Goal: Answer question/provide support: Share knowledge or assist other users

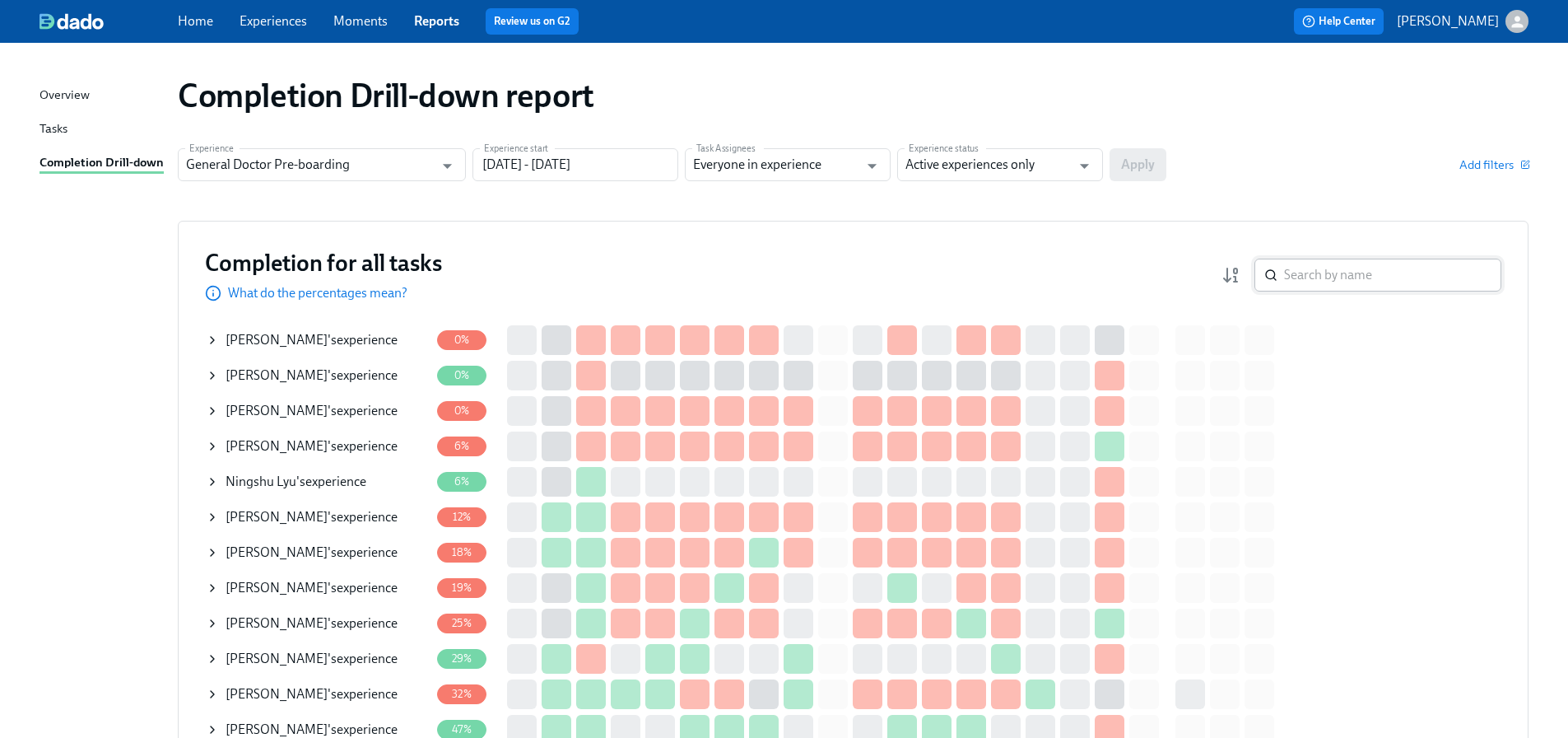
click at [1323, 276] on input "search" at bounding box center [1393, 275] width 218 height 33
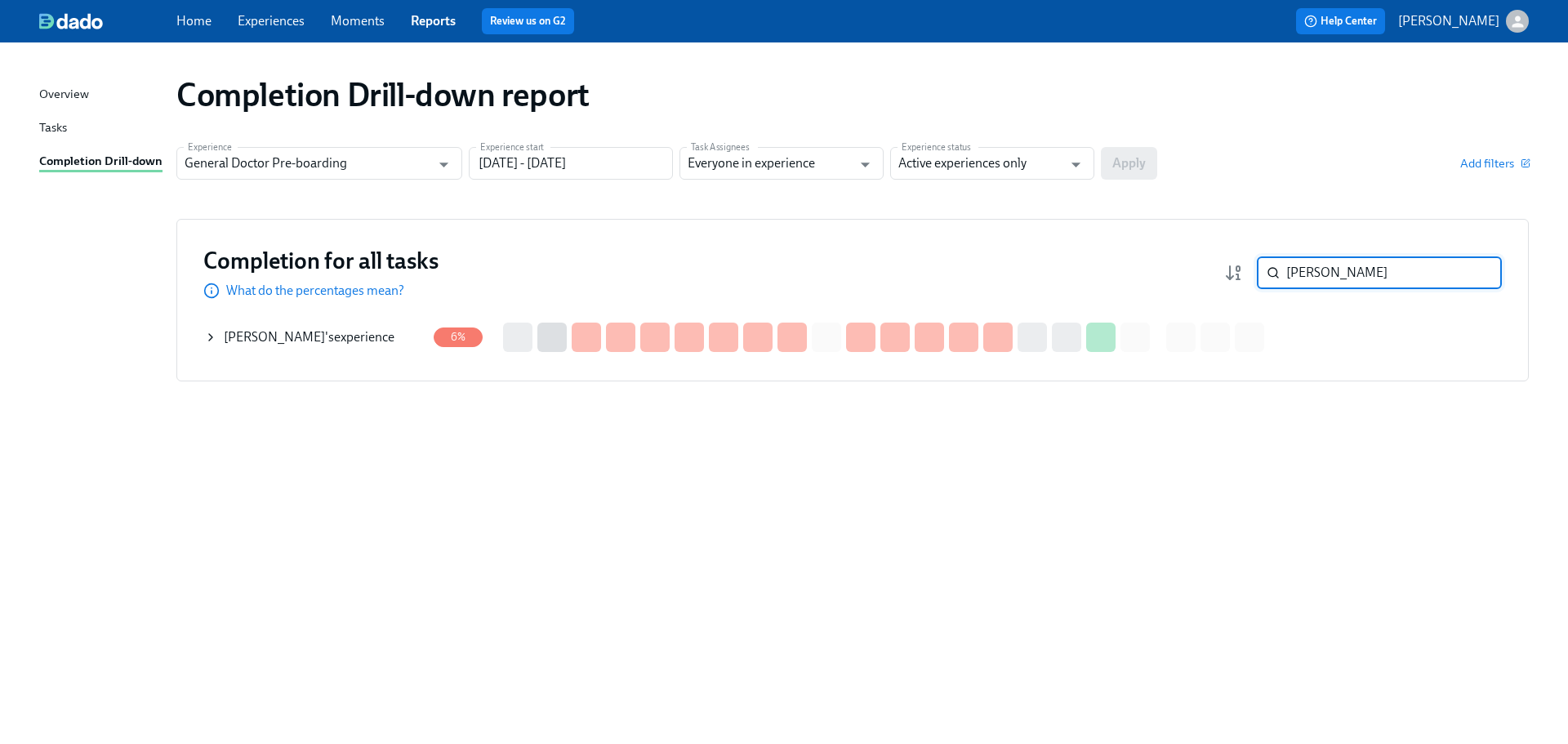
type input "gagan"
click at [303, 338] on span "[PERSON_NAME]" at bounding box center [275, 336] width 101 height 15
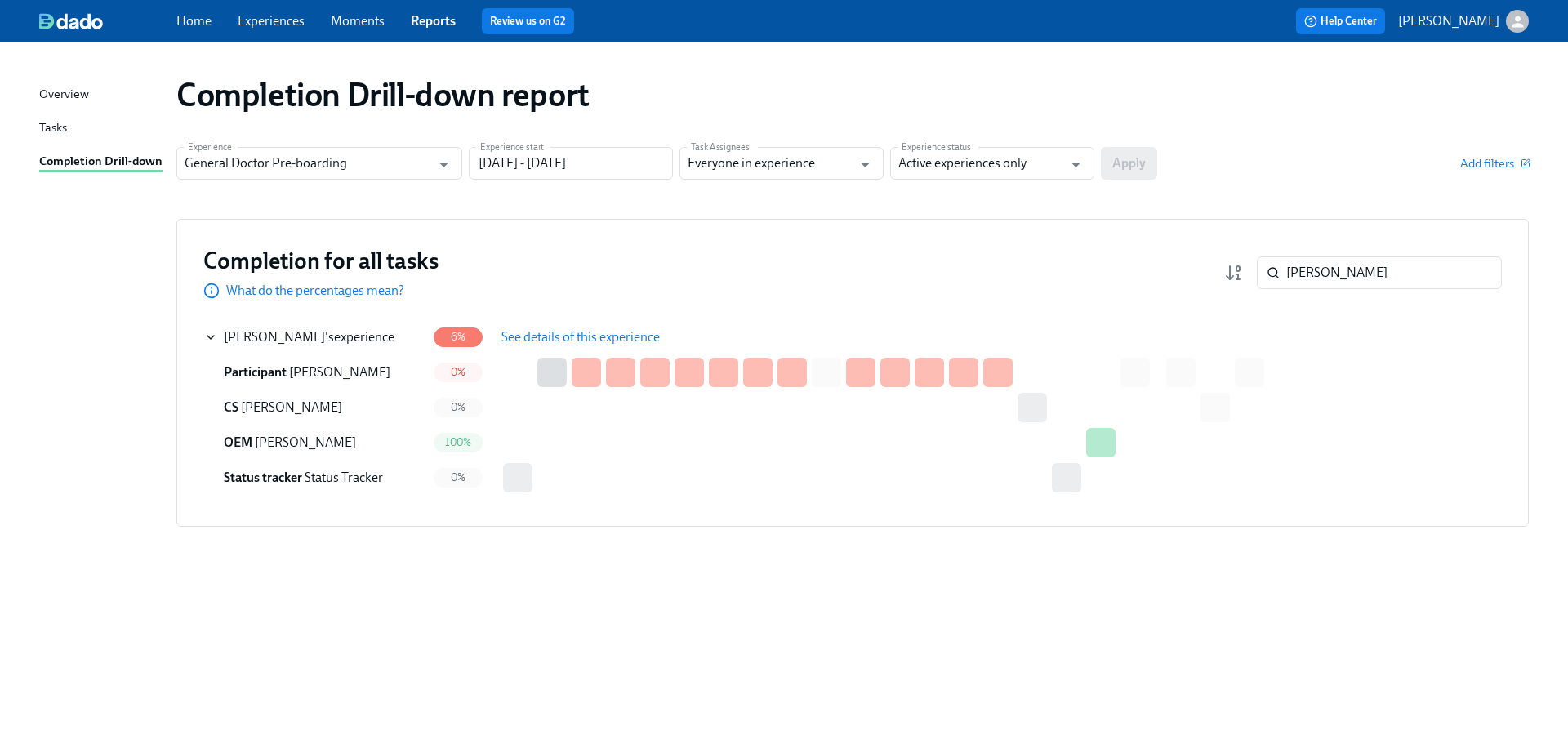
click at [597, 336] on span "See details of this experience" at bounding box center [581, 337] width 158 height 16
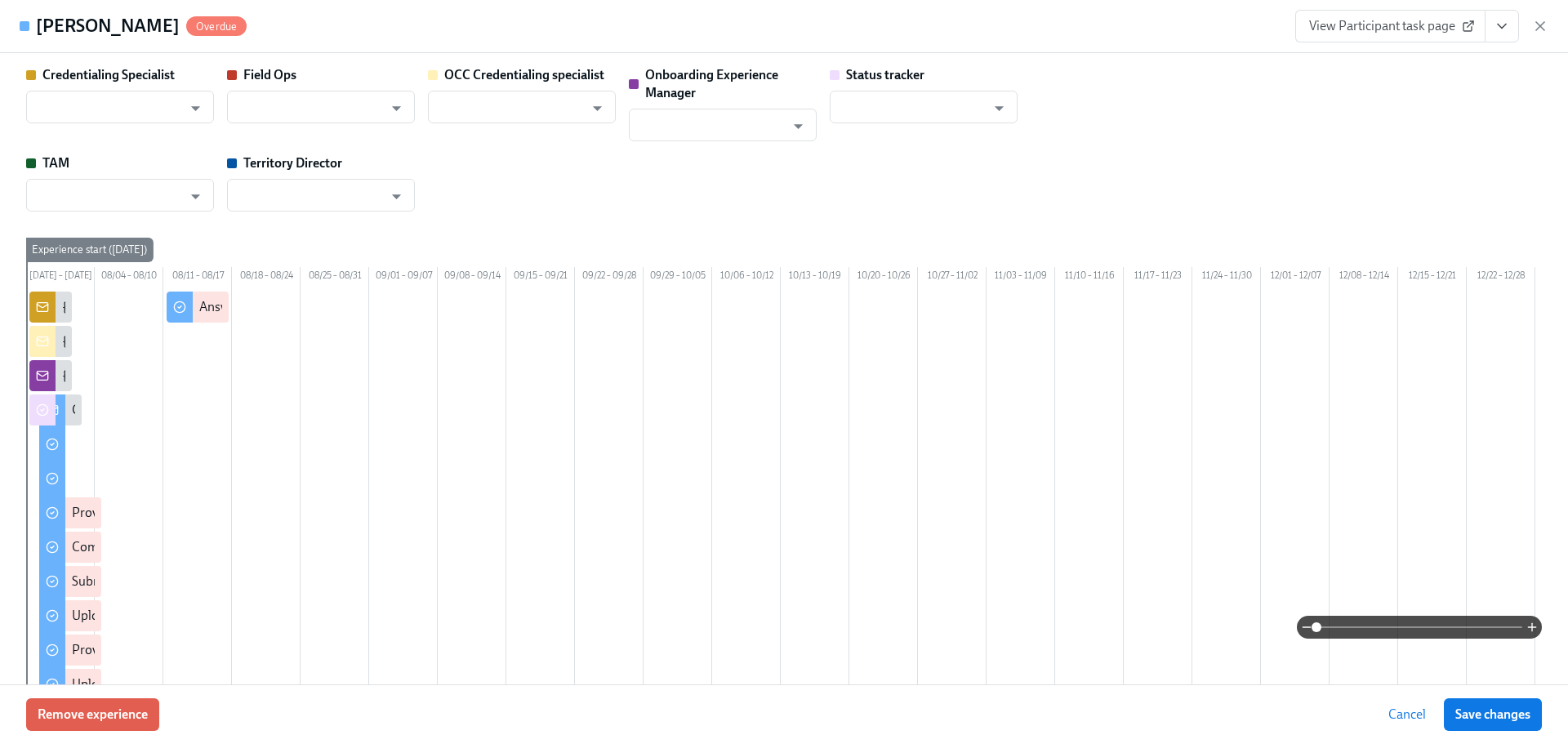
type input "Brieann Furco"
type input "Amela Johnson"
type input "Shavona Mayers Dixon"
type input "[PERSON_NAME]"
type input "Status Tracker"
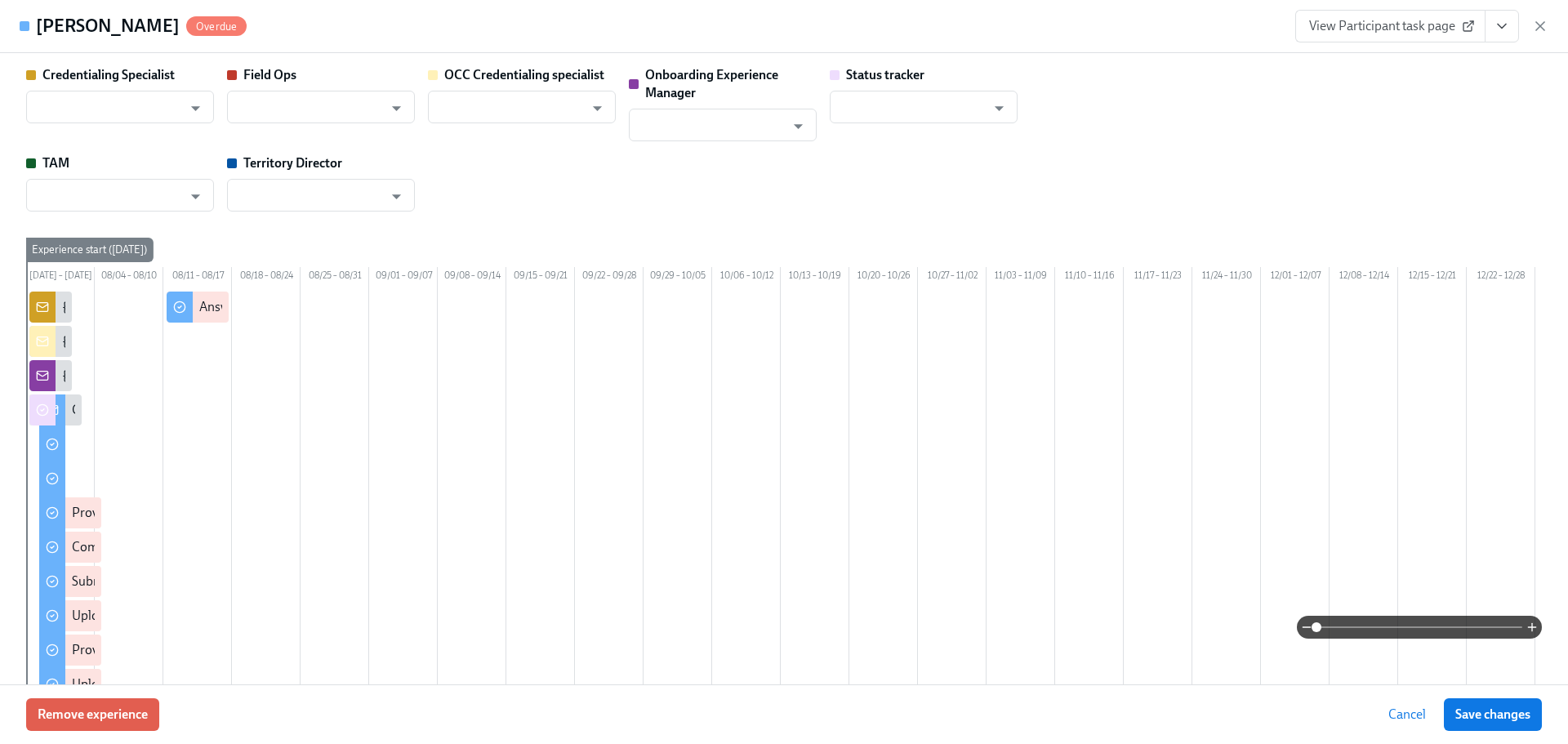
type input "Sedale Mullen"
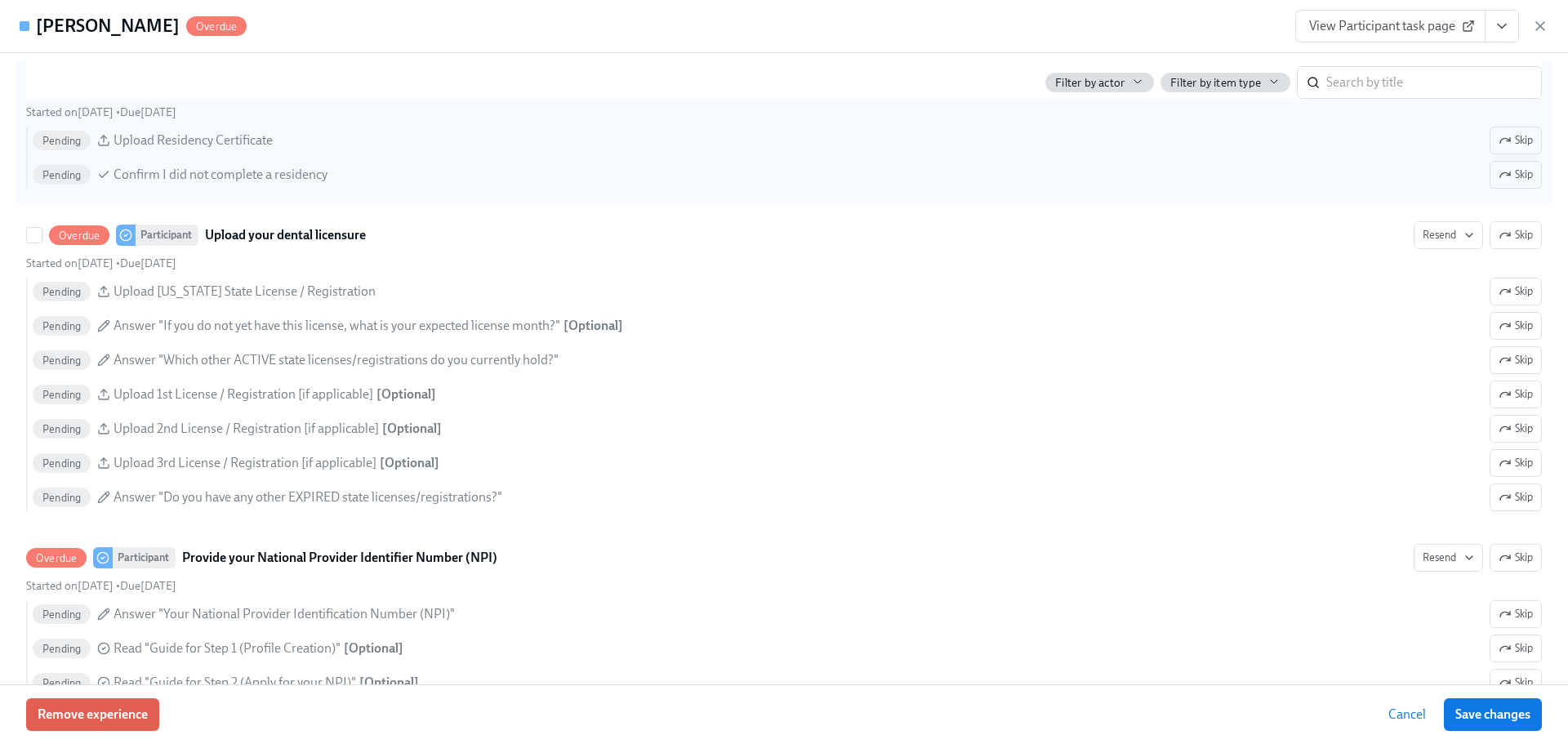
scroll to position [2694, 0]
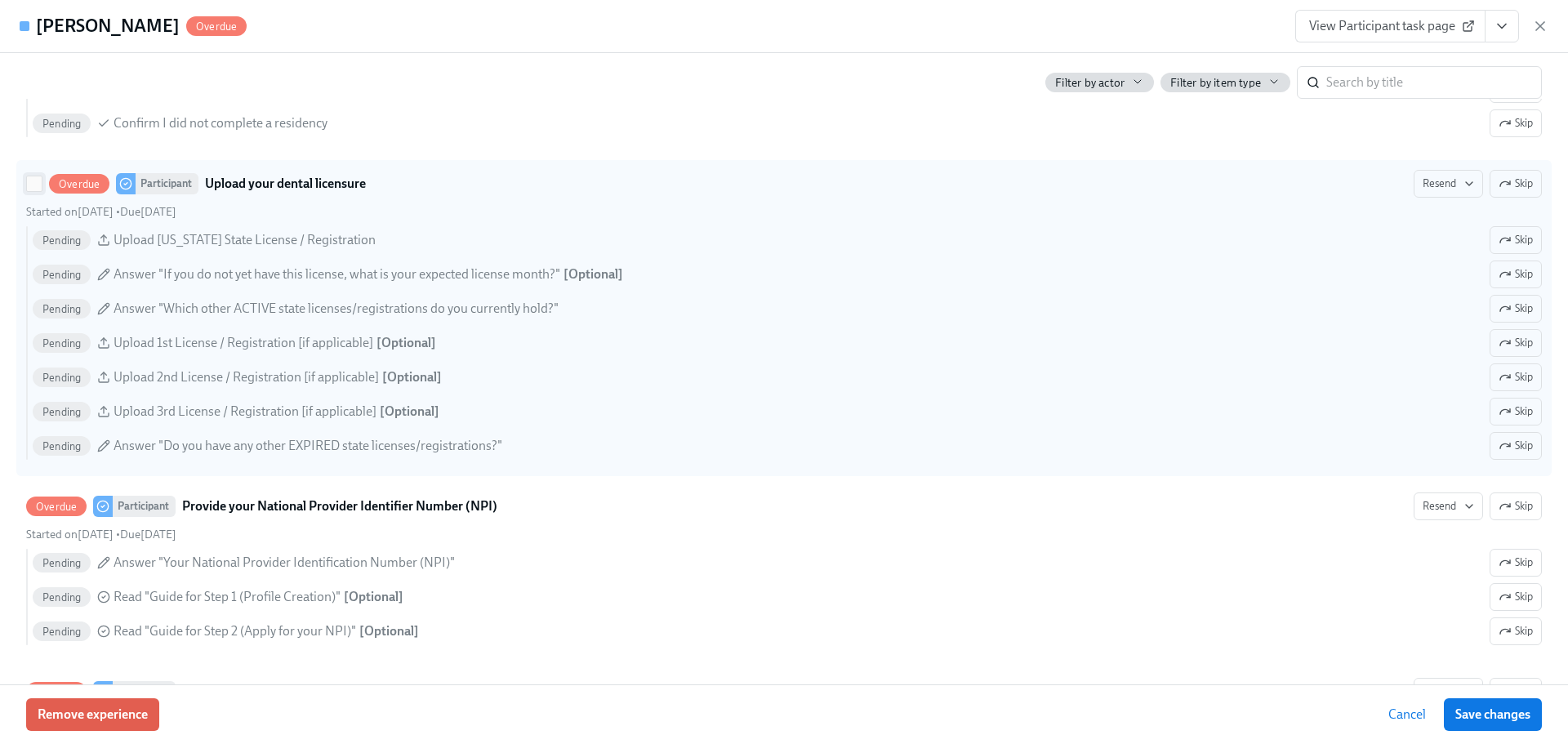
click at [30, 191] on input "Overdue Participant Upload your dental licensure Resend Skip Started on July 29…" at bounding box center [34, 184] width 14 height 14
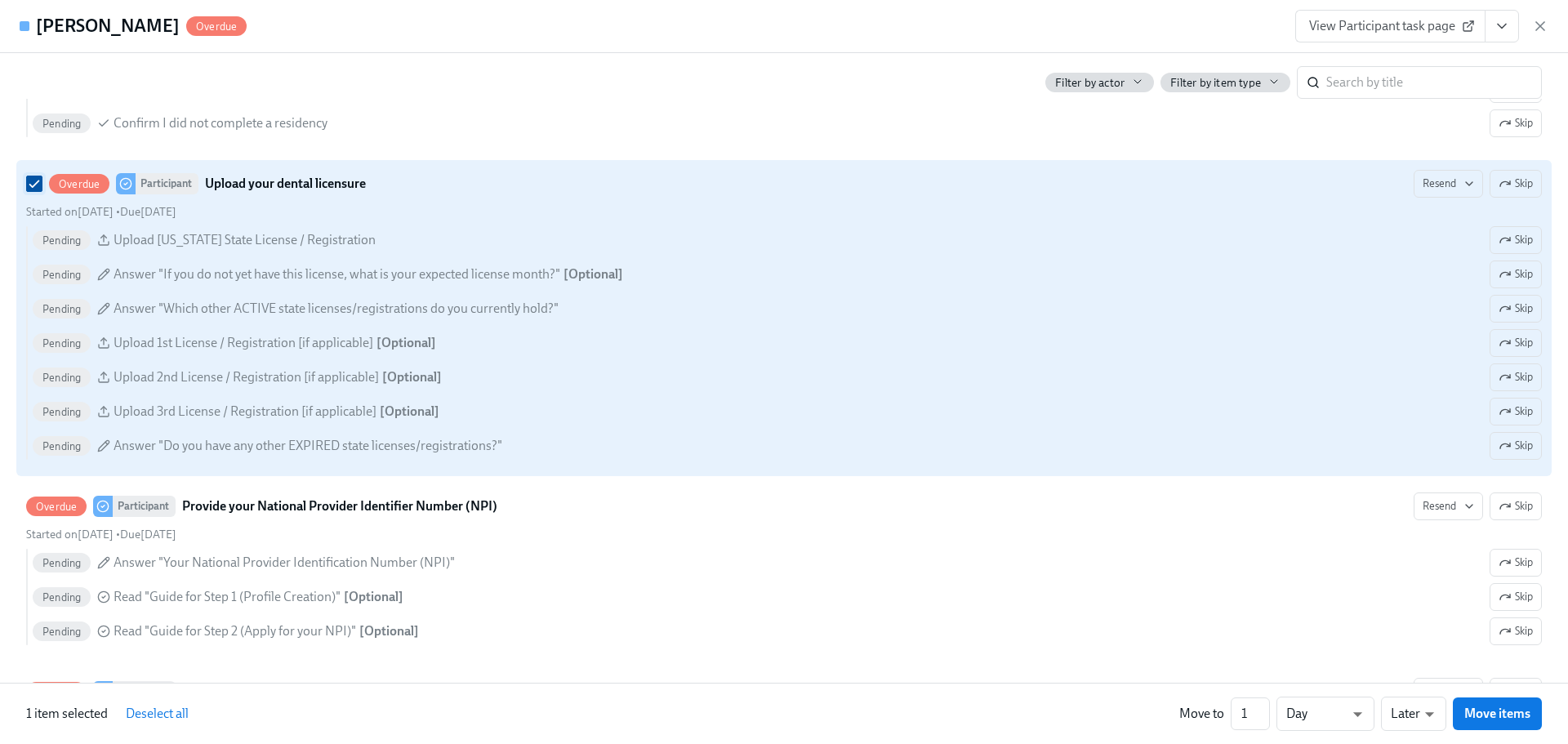
click at [31, 191] on input "Overdue Participant Upload your dental licensure Resend Skip Started on July 29…" at bounding box center [34, 184] width 14 height 14
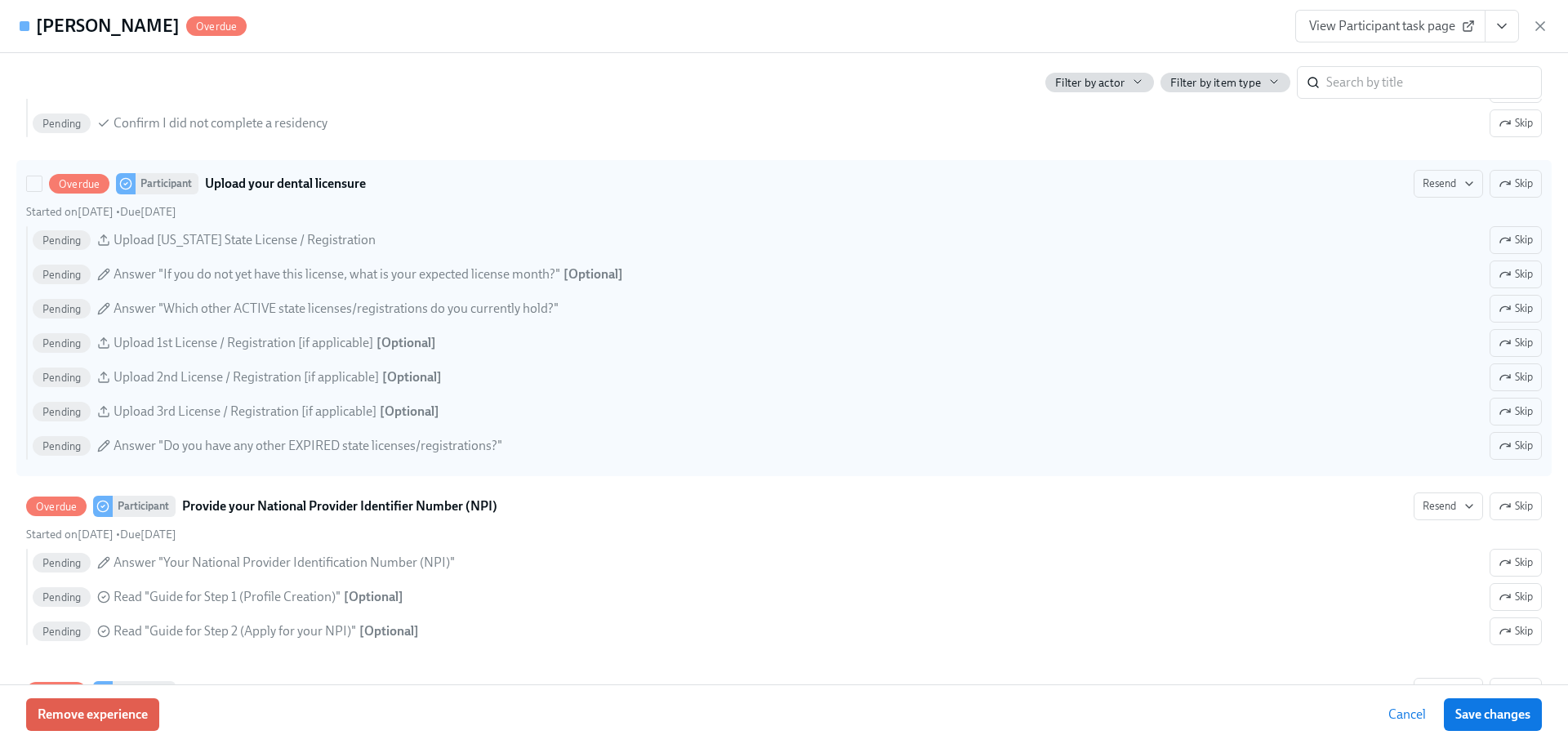
click at [261, 193] on strong "Upload your dental licensure" at bounding box center [285, 184] width 161 height 20
click at [41, 191] on input "Overdue Participant Upload your dental licensure Resend Skip Started on July 29…" at bounding box center [34, 184] width 14 height 14
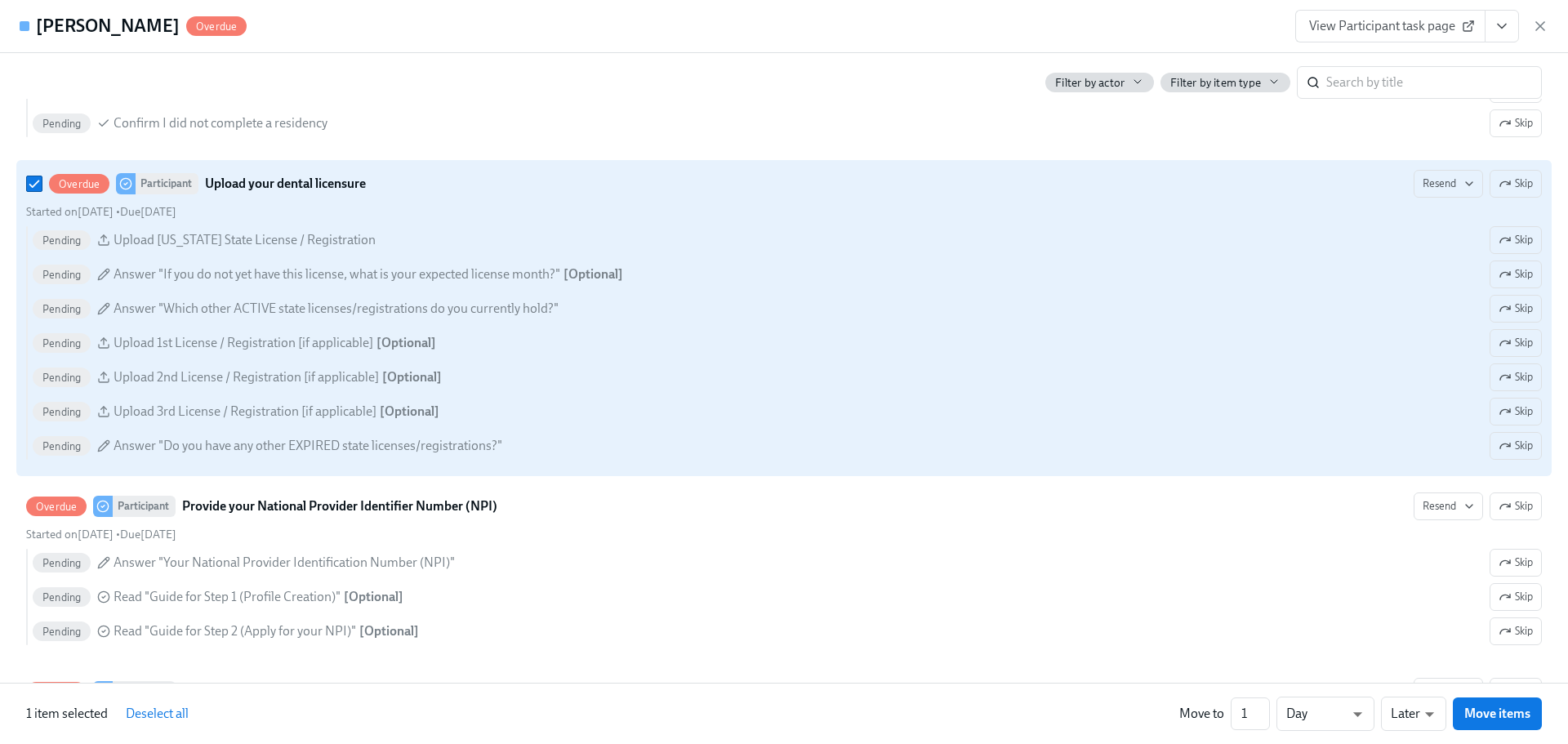
click at [261, 193] on strong "Upload your dental licensure" at bounding box center [285, 184] width 161 height 20
click at [41, 191] on input "Overdue Participant Upload your dental licensure Resend Skip Started on July 29…" at bounding box center [34, 184] width 14 height 14
checkbox input "false"
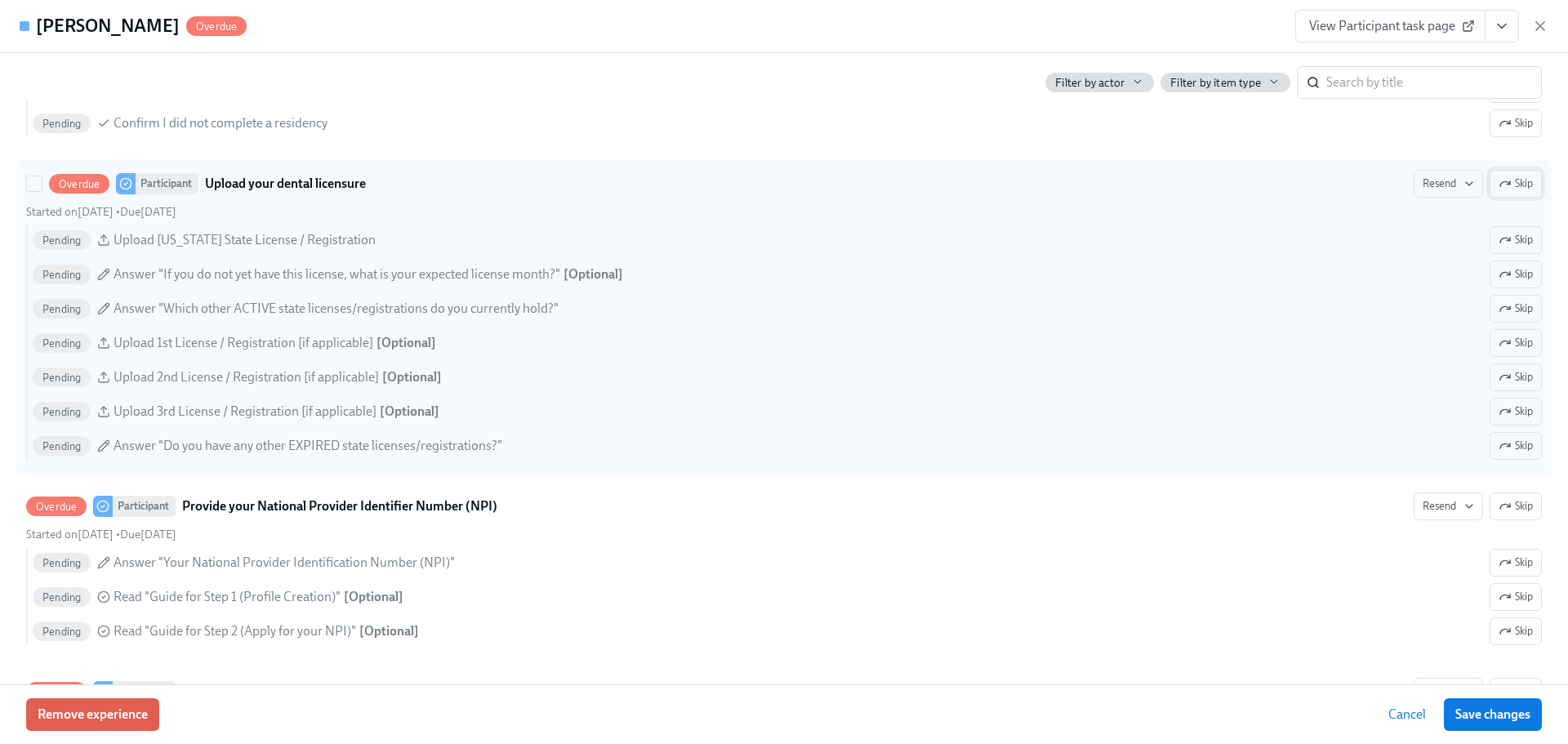
click at [1519, 192] on span "Skip" at bounding box center [1516, 184] width 34 height 16
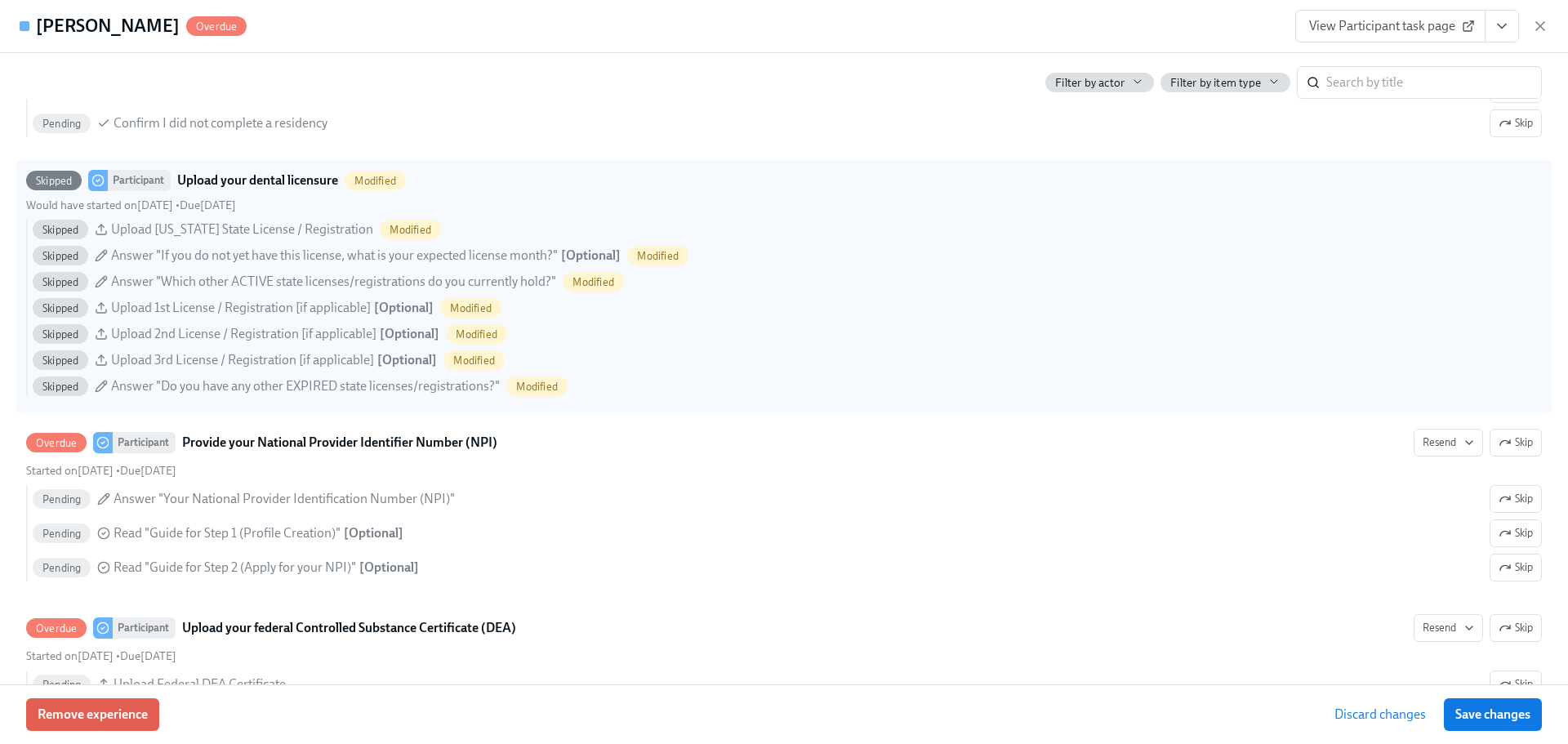
click at [1395, 20] on span "View Participant task page" at bounding box center [1390, 26] width 163 height 16
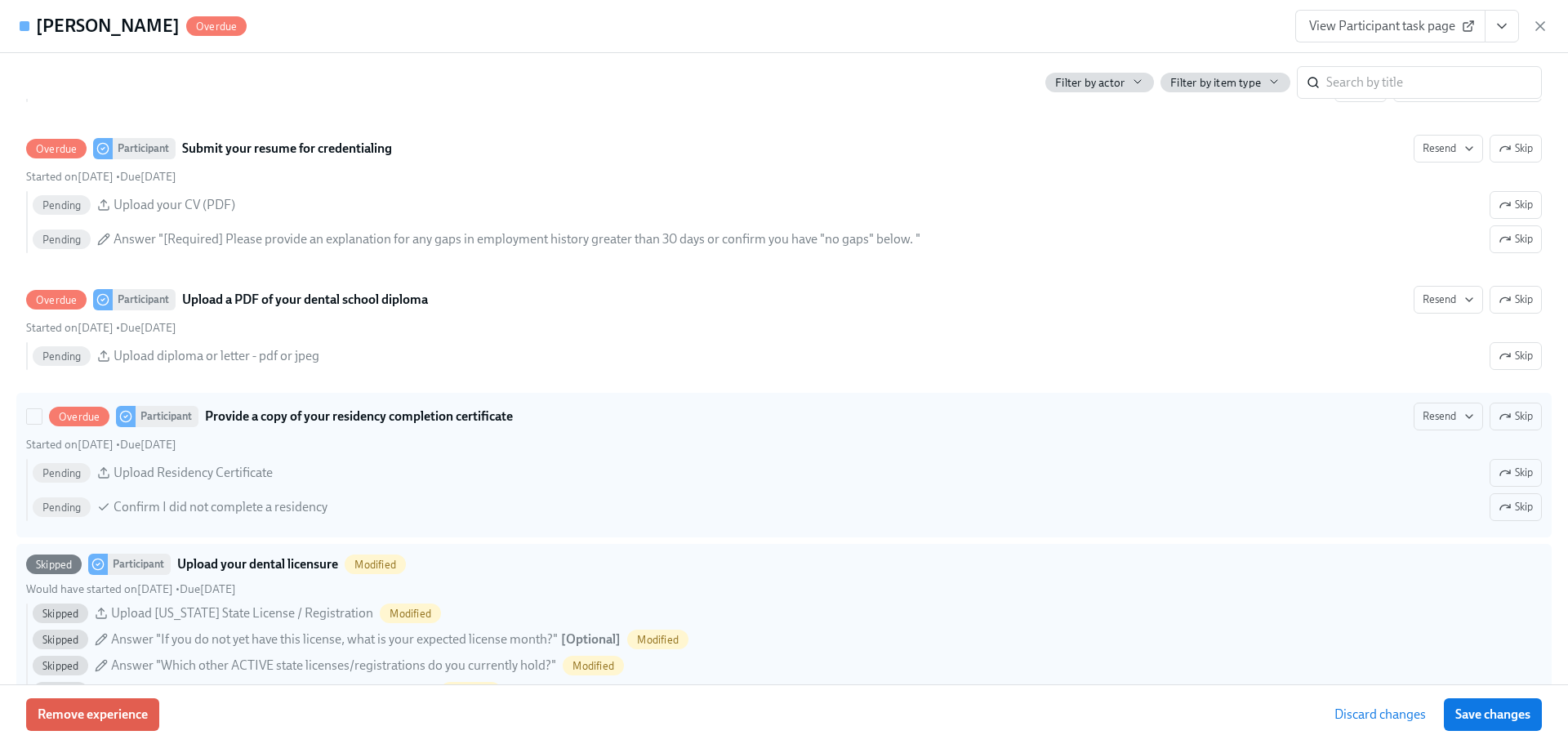
scroll to position [2285, 0]
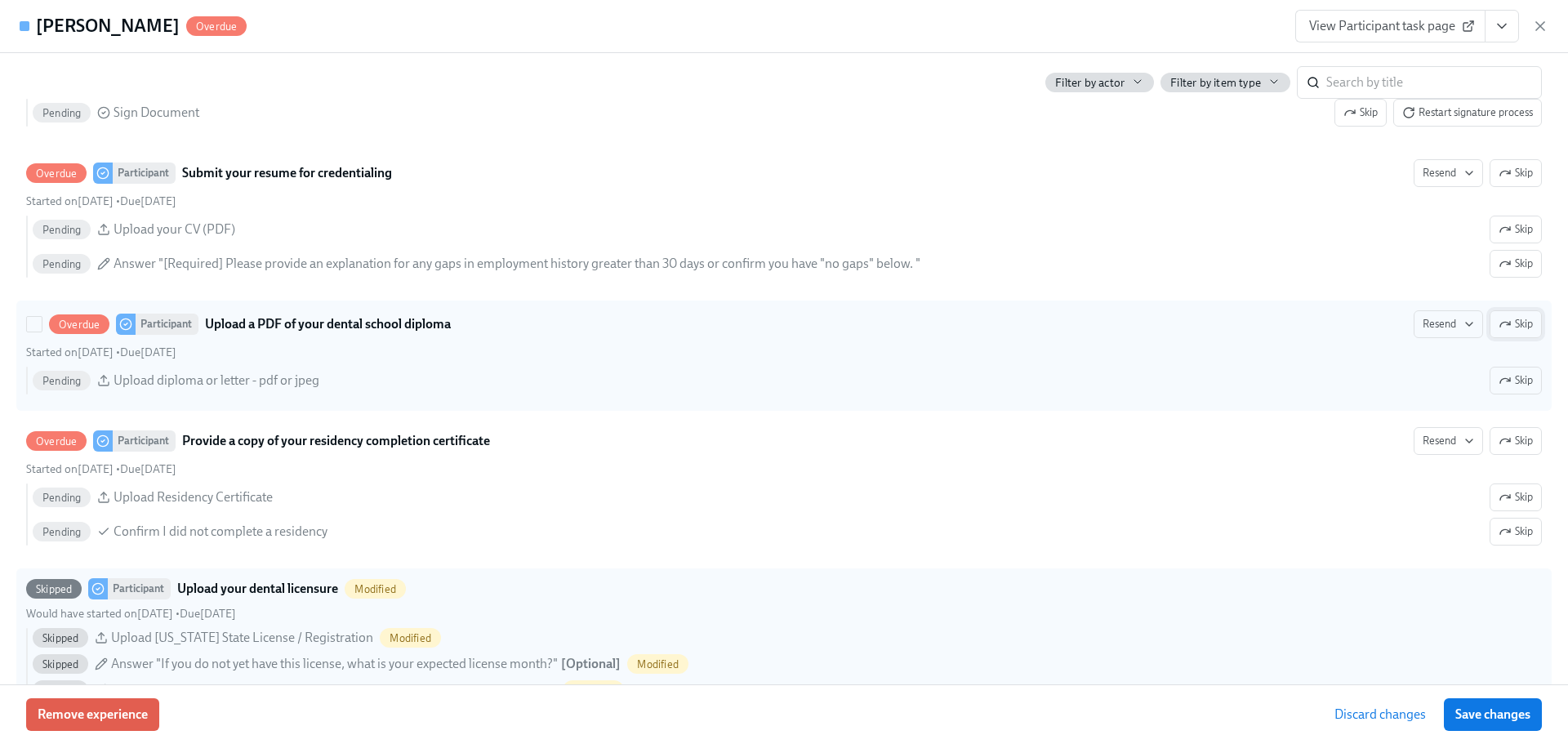
click at [1500, 332] on span "Skip" at bounding box center [1516, 324] width 34 height 16
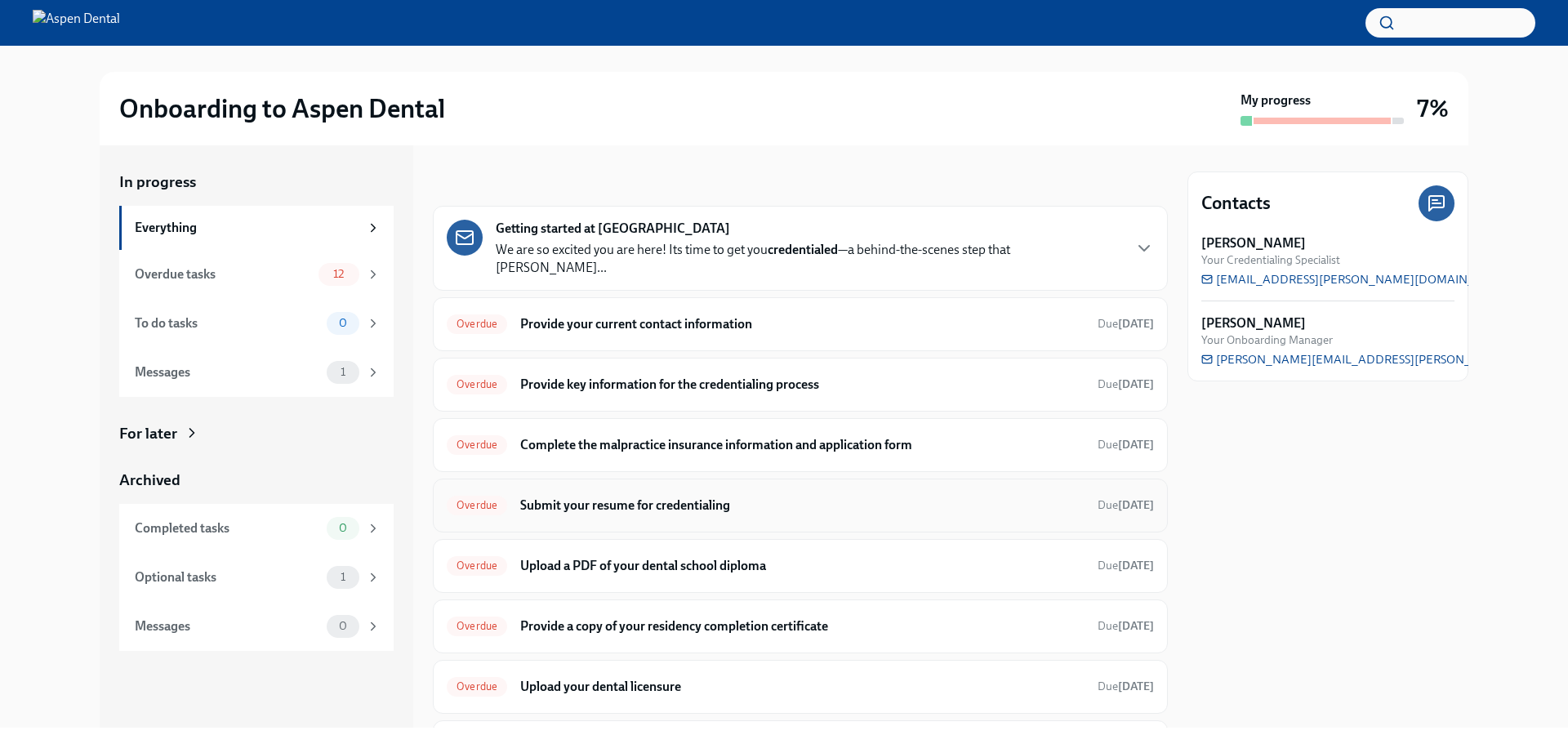
scroll to position [82, 0]
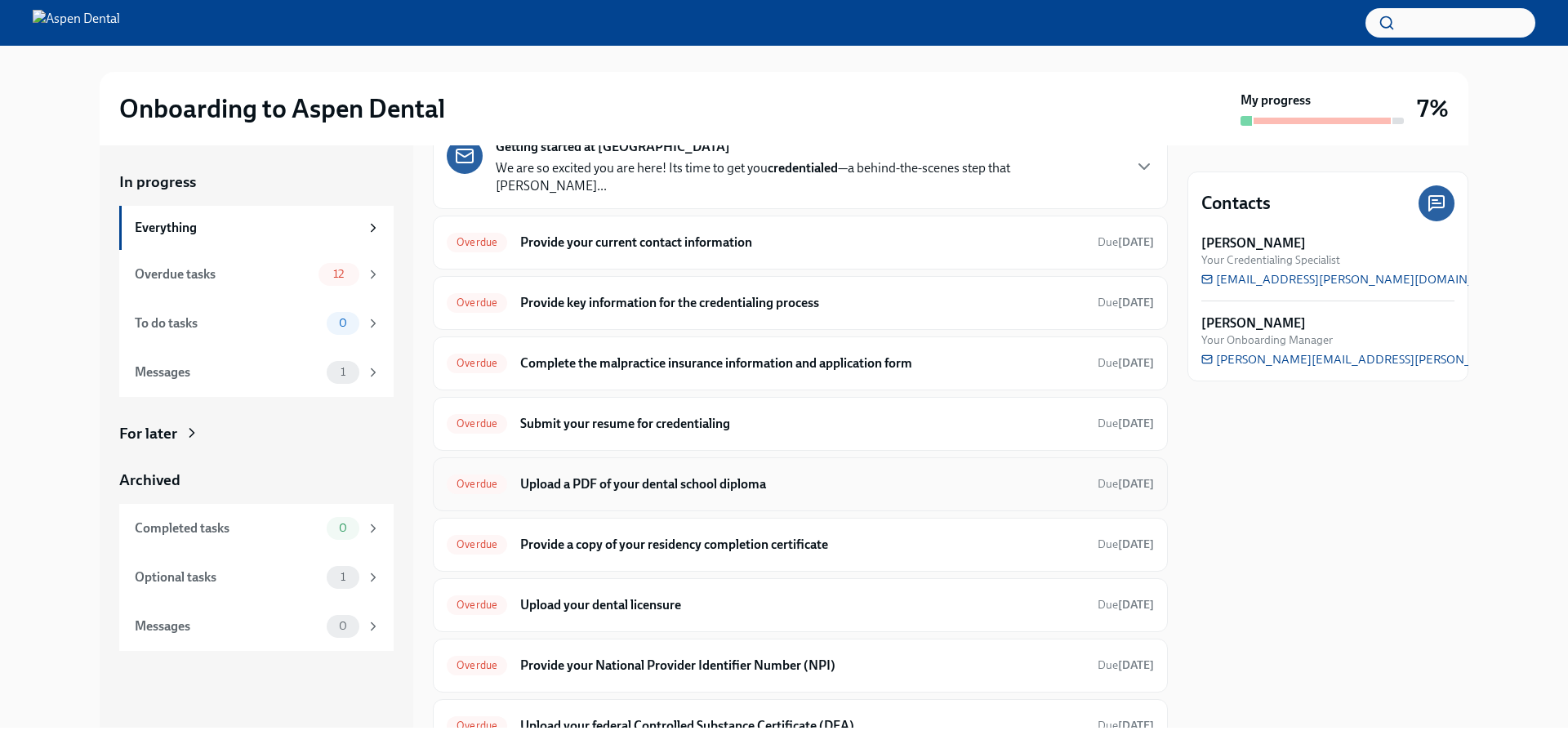
click at [884, 475] on h6 "Upload a PDF of your dental school diploma" at bounding box center [802, 484] width 564 height 18
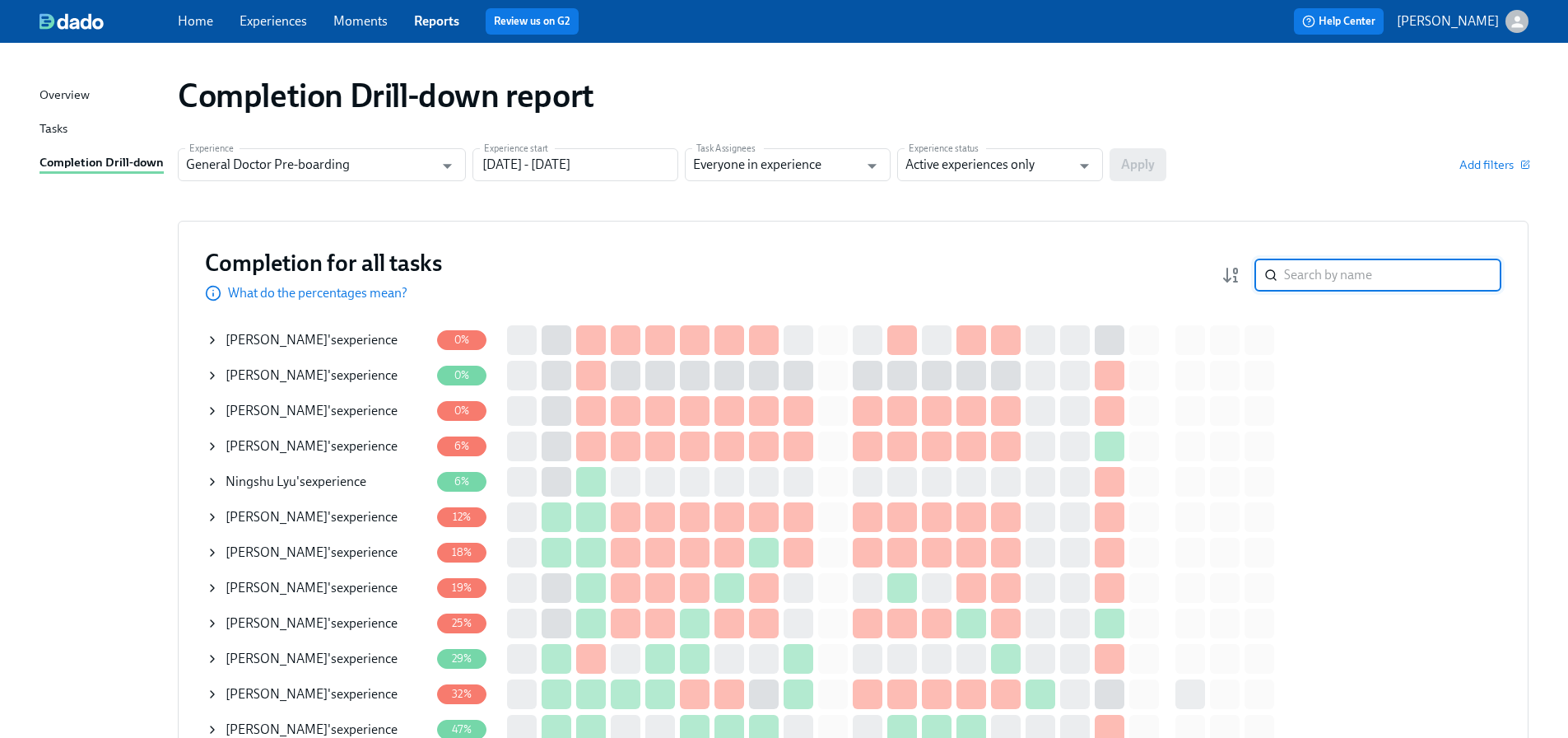
click at [1363, 272] on input "search" at bounding box center [1393, 275] width 218 height 33
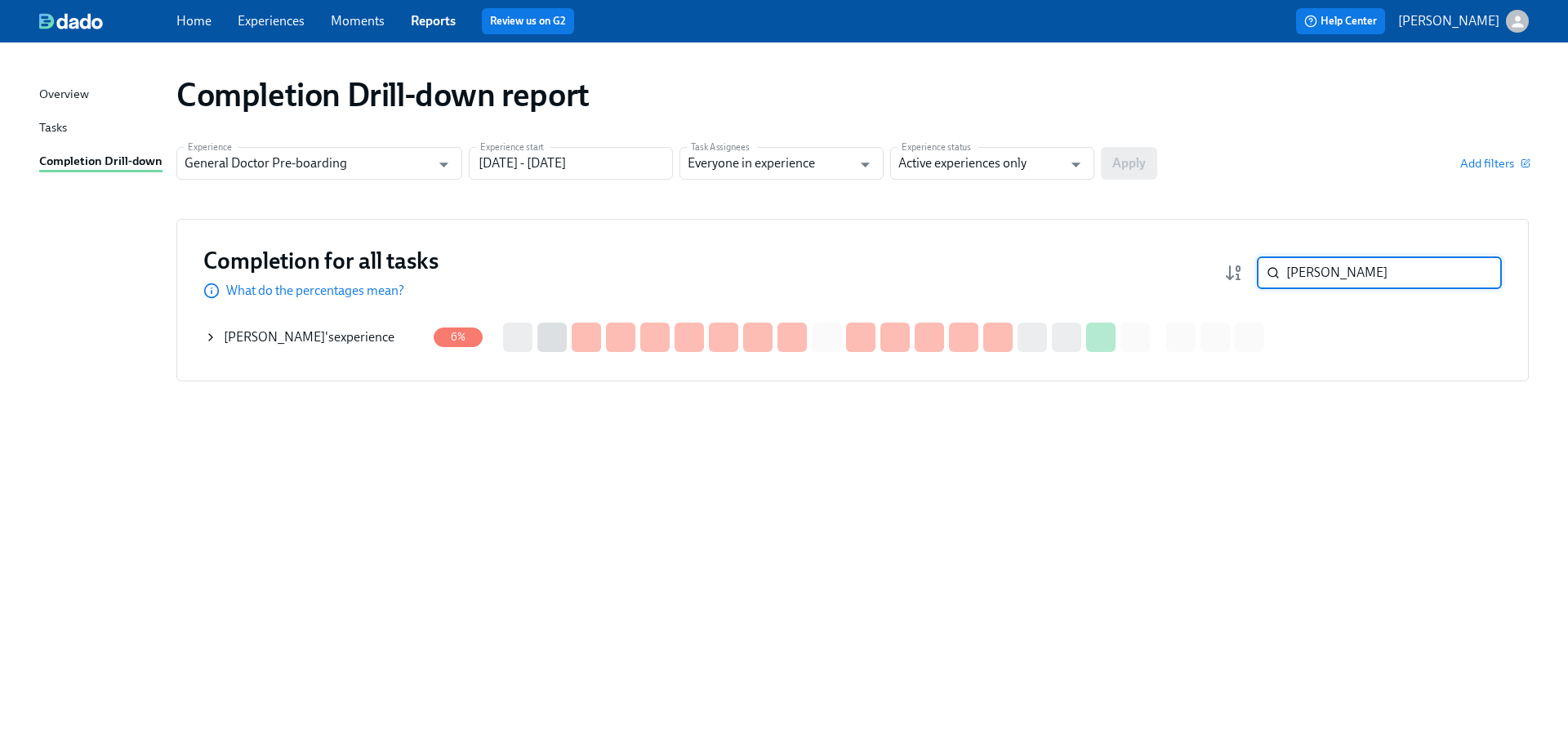
type input "gagan"
click at [281, 345] on div "Gaganpreet Bhattal 's experience" at bounding box center [310, 337] width 171 height 18
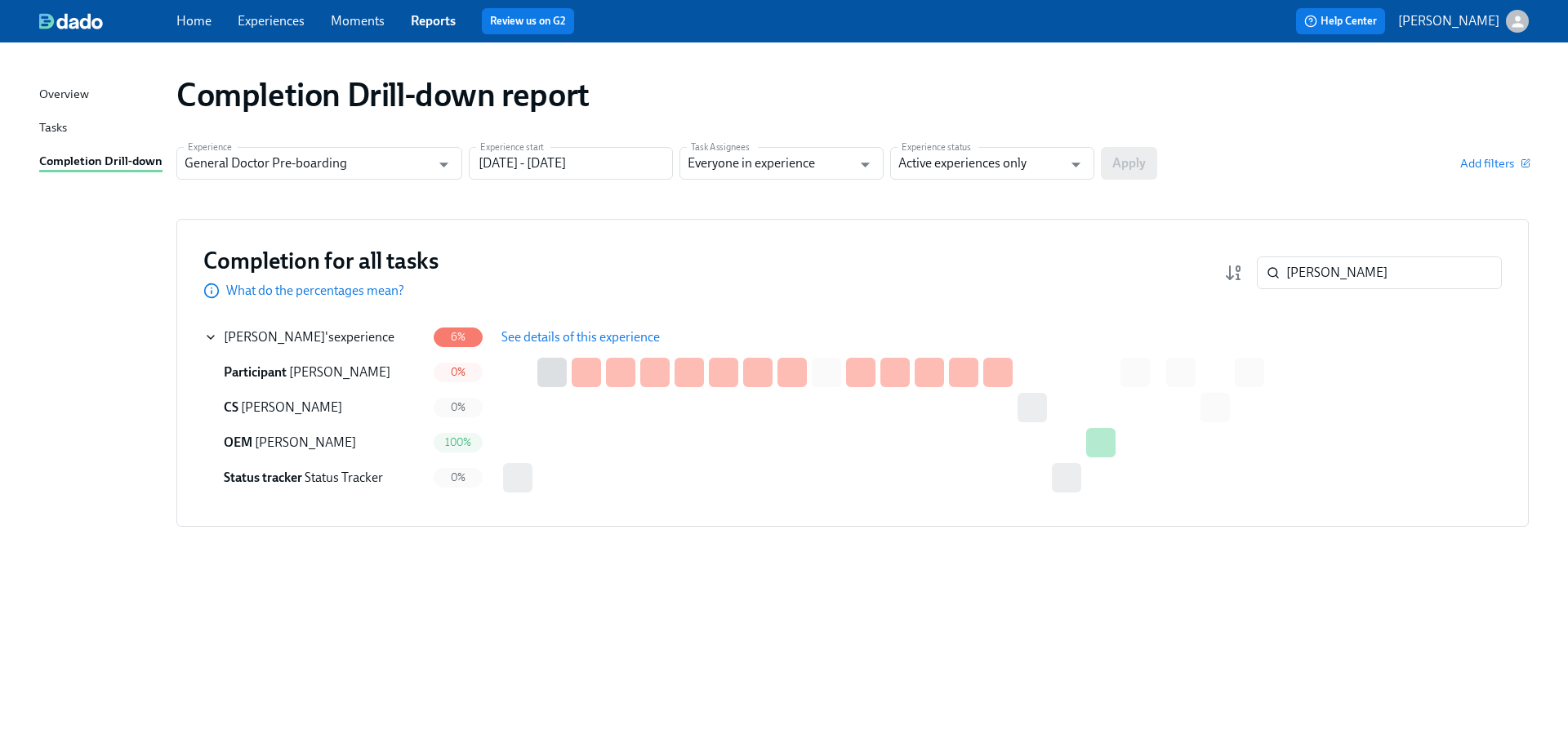
click at [584, 335] on span "See details of this experience" at bounding box center [581, 337] width 158 height 16
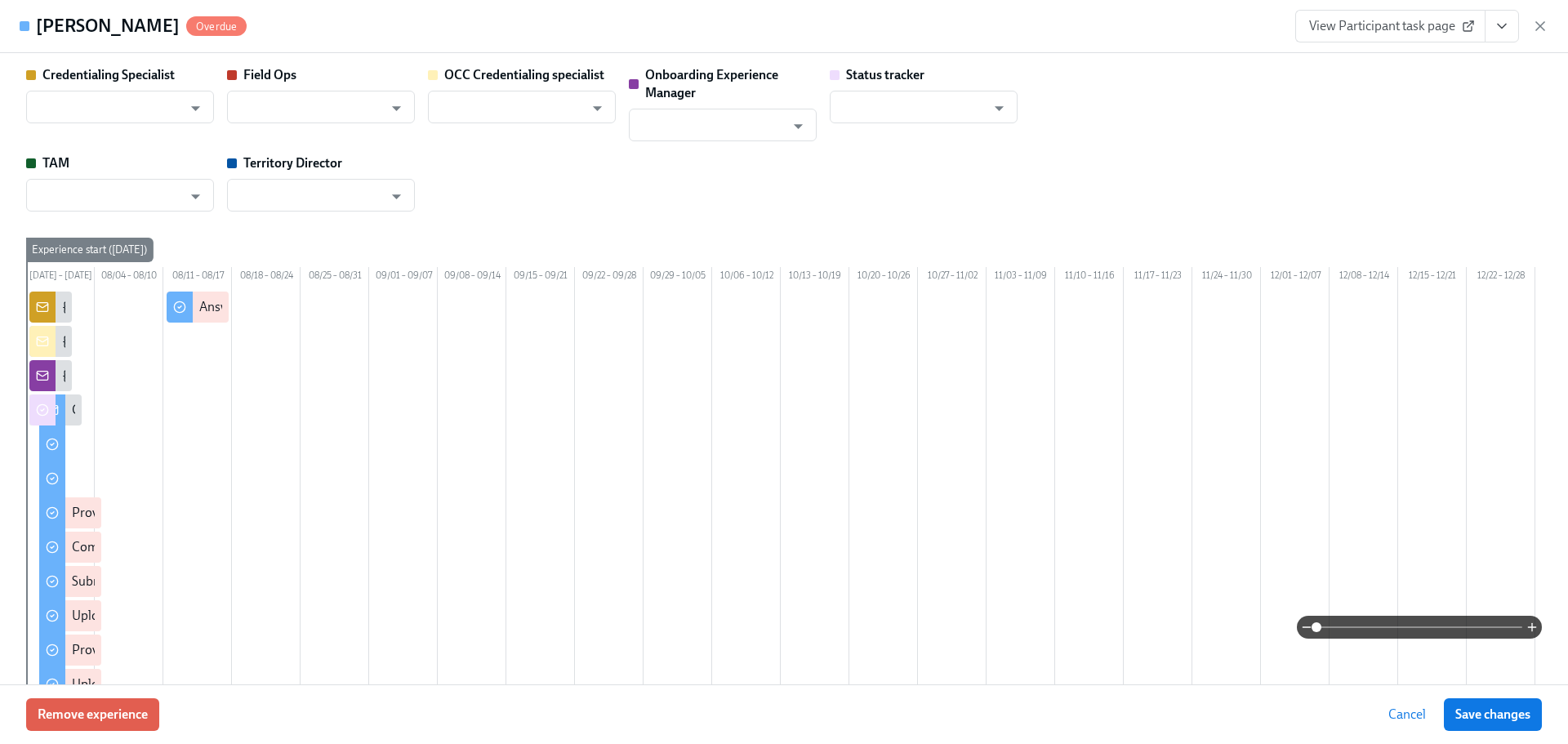
type input "Brieann Furco"
type input "Amela Johnson"
type input "Shavona Mayers Dixon"
type input "[PERSON_NAME]"
type input "Status Tracker"
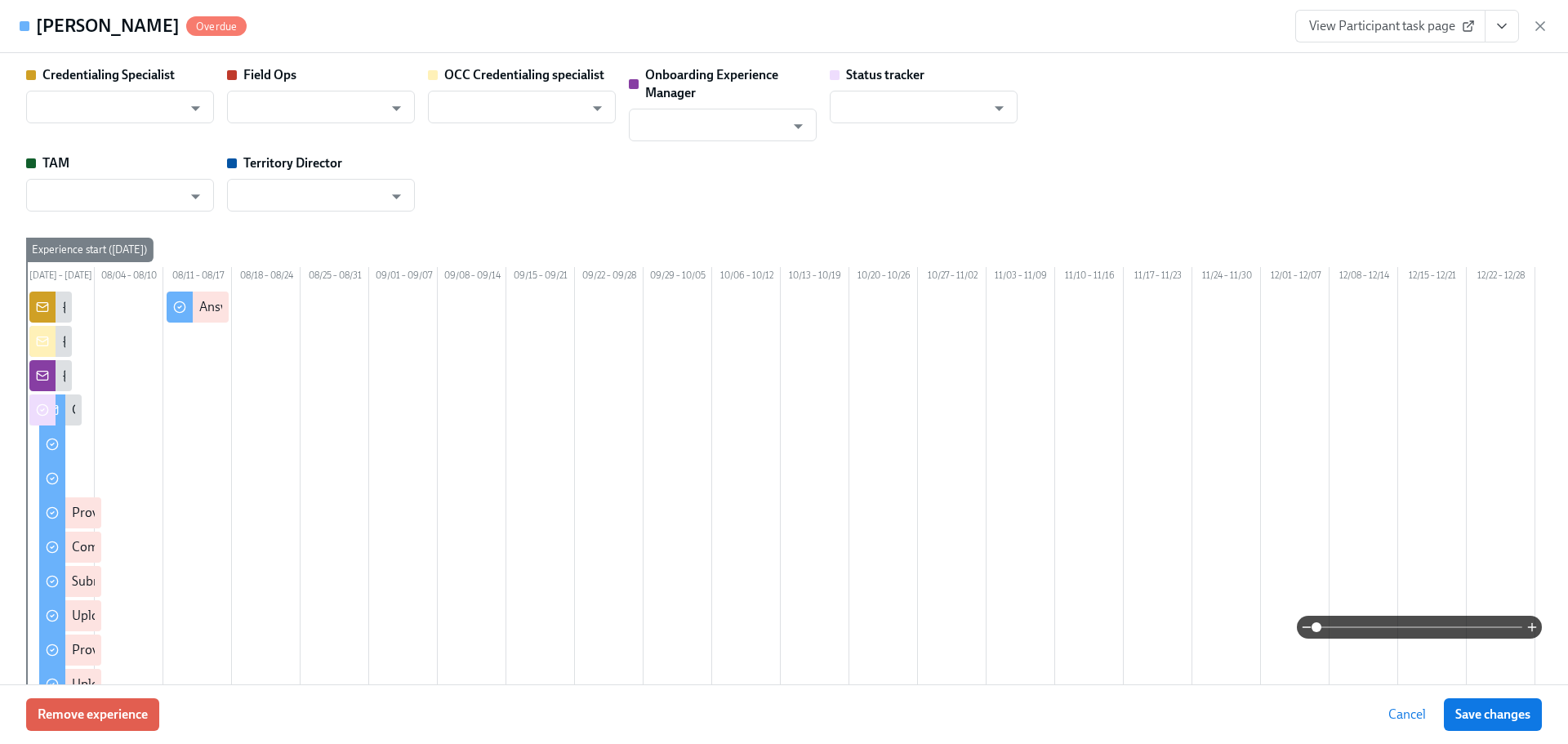
type input "Sedale Mullen"
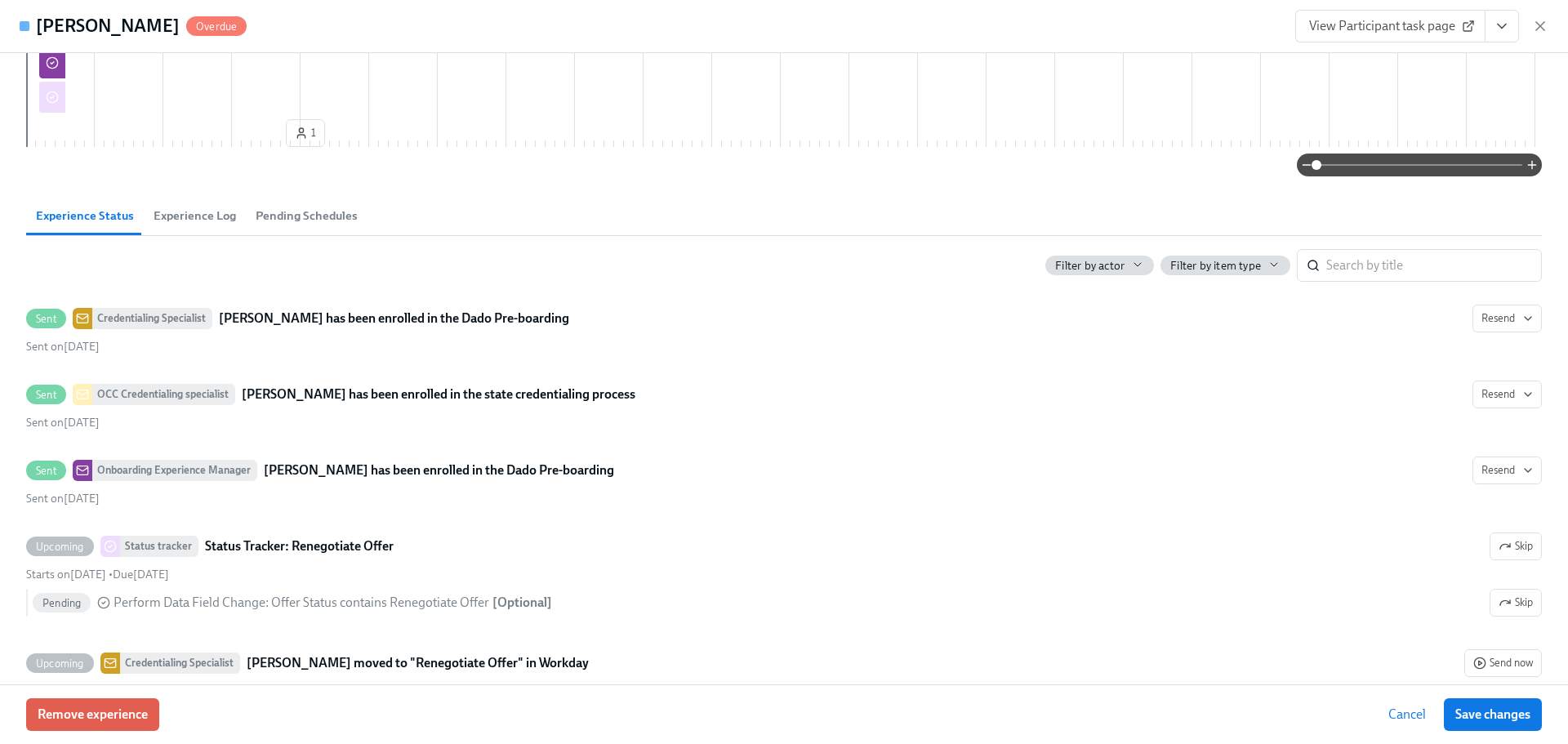
scroll to position [709, 0]
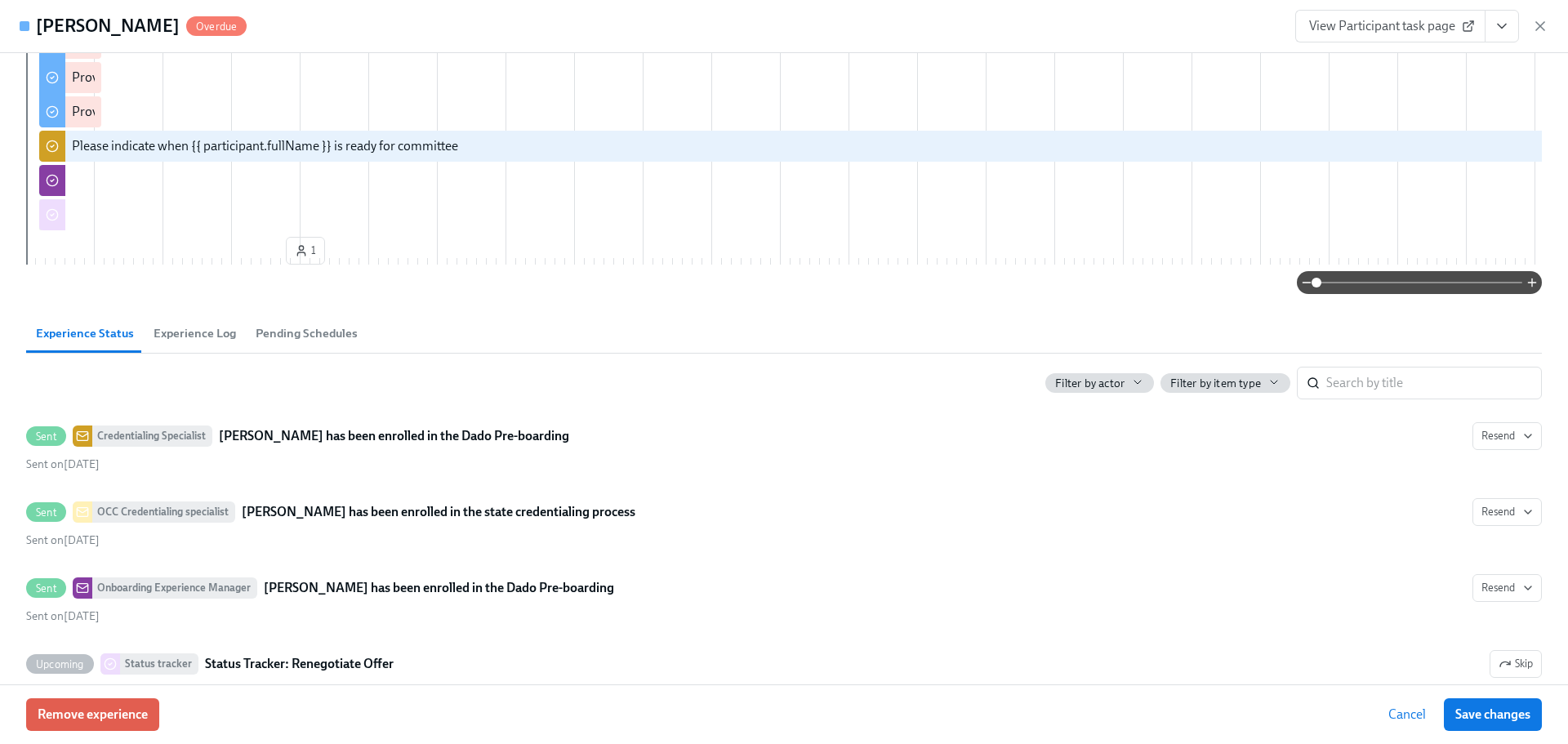
click at [194, 343] on span "Experience Log" at bounding box center [195, 333] width 83 height 19
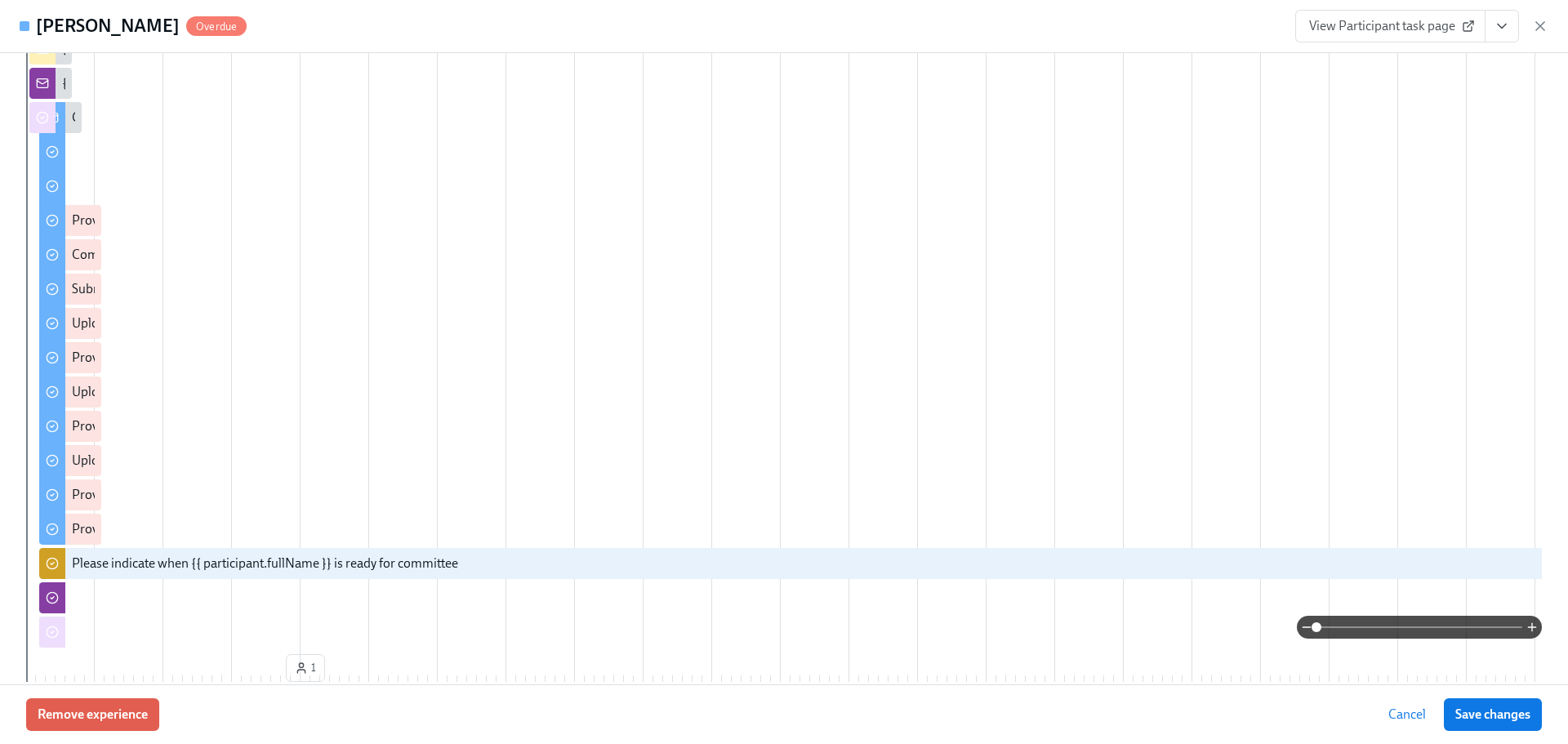
scroll to position [0, 0]
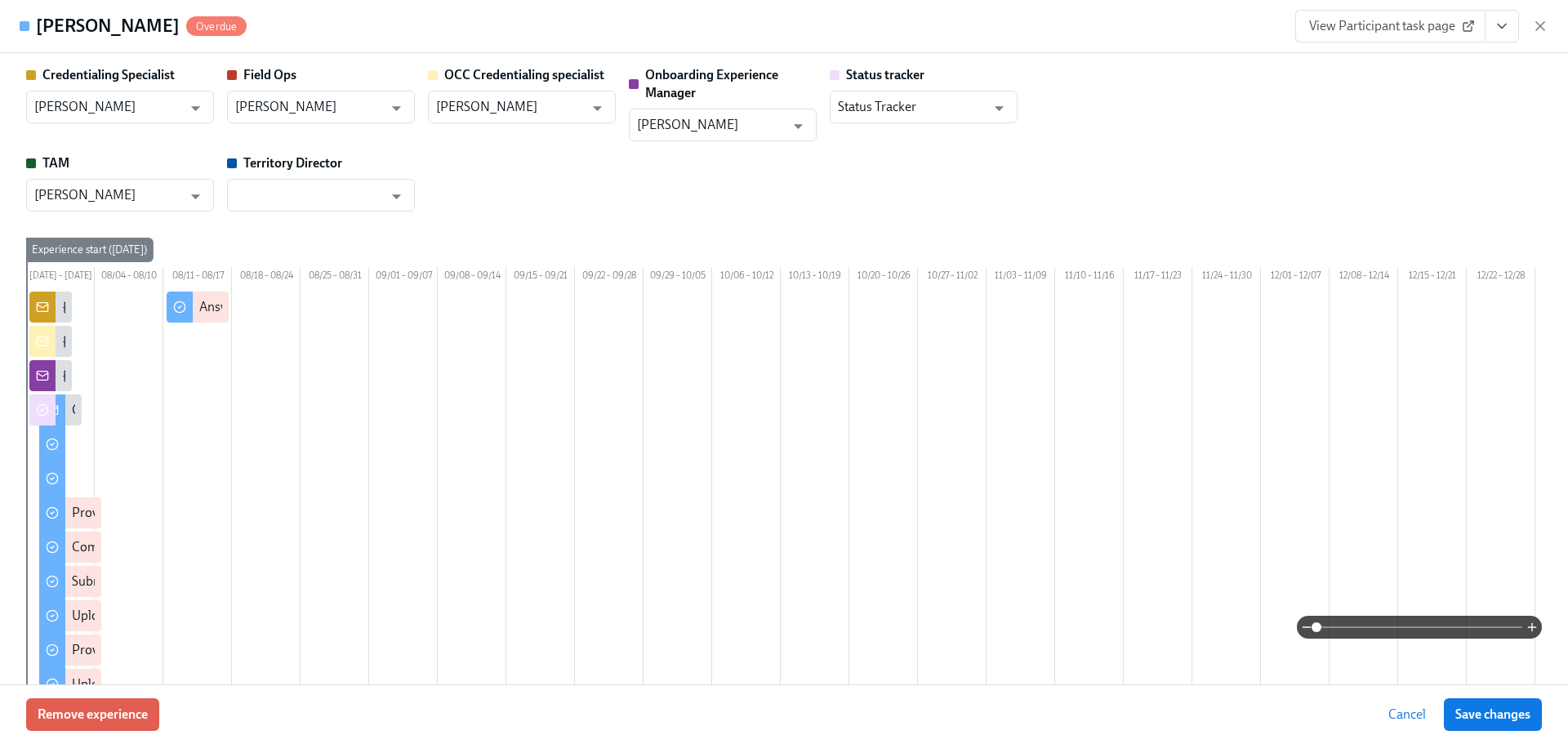
click at [1363, 28] on span "View Participant task page" at bounding box center [1390, 26] width 163 height 16
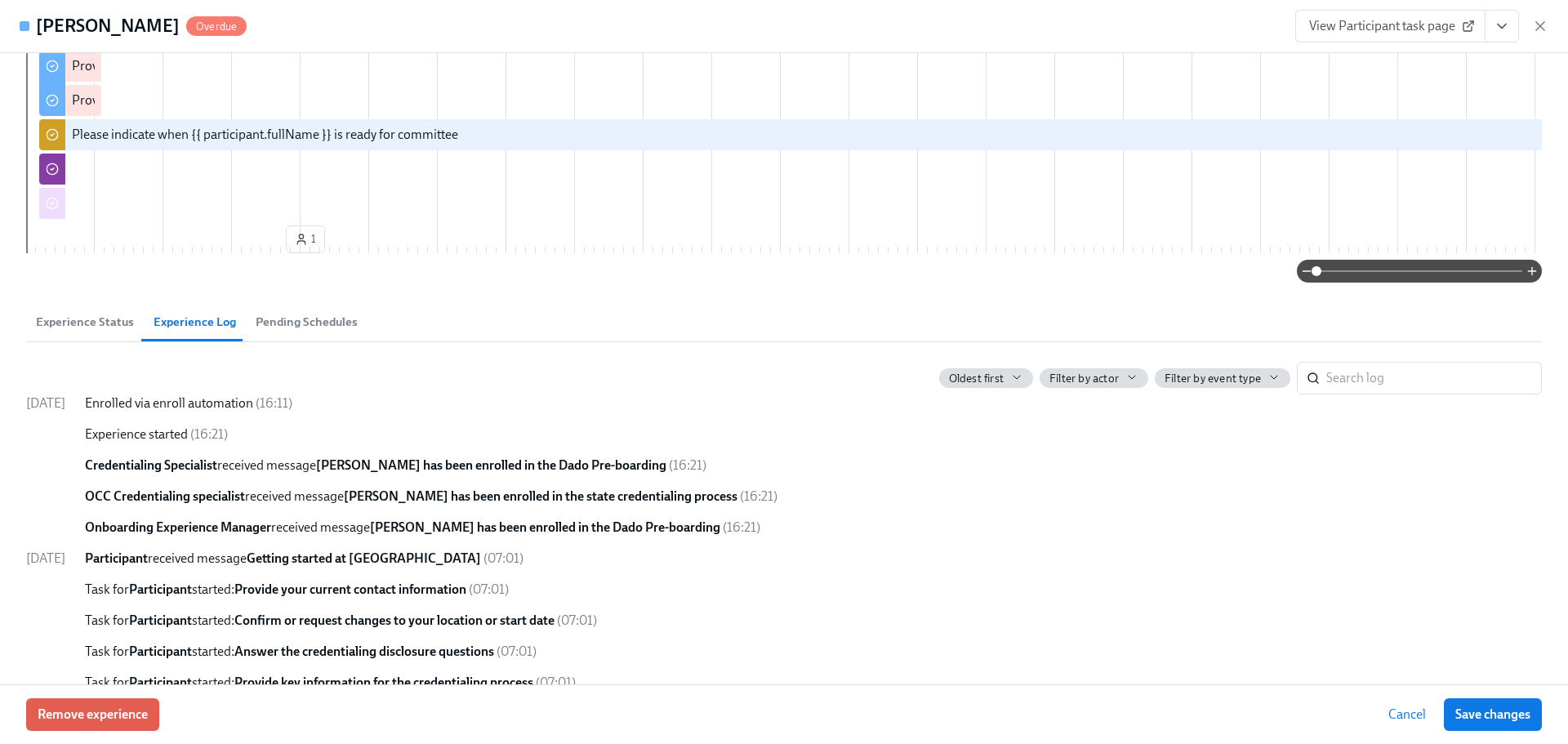
scroll to position [980, 0]
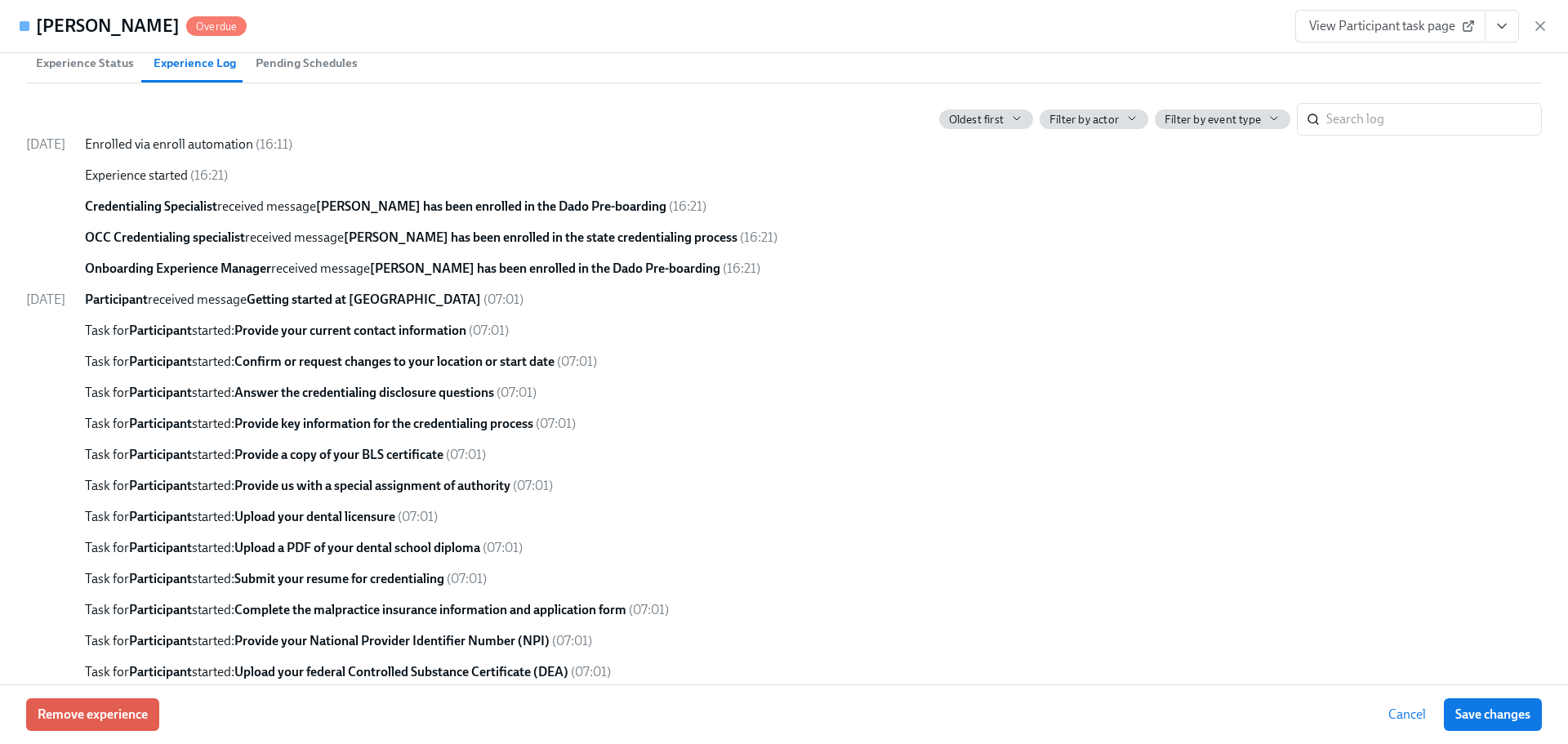
click at [38, 73] on span "Experience Status" at bounding box center [85, 63] width 98 height 19
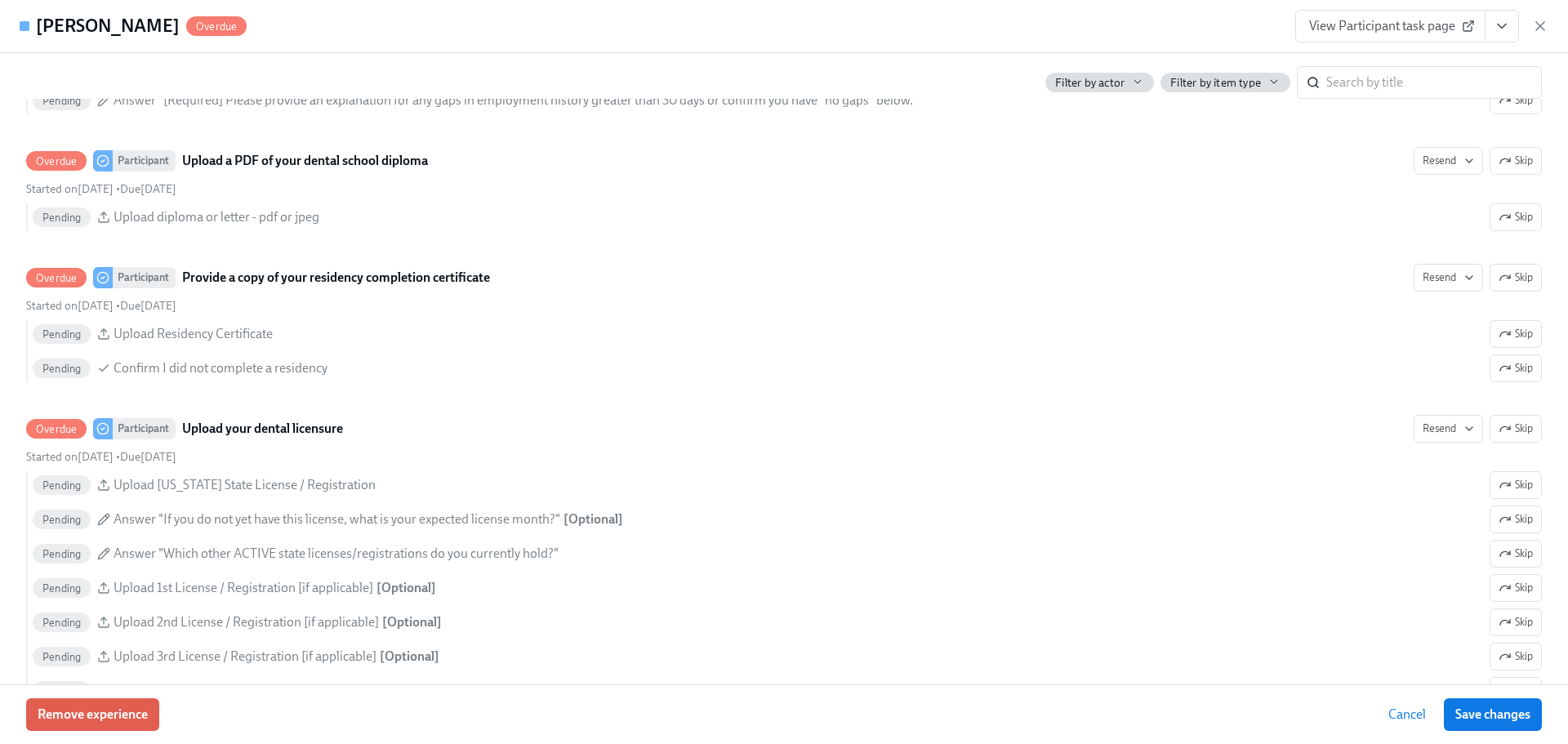
scroll to position [2367, 0]
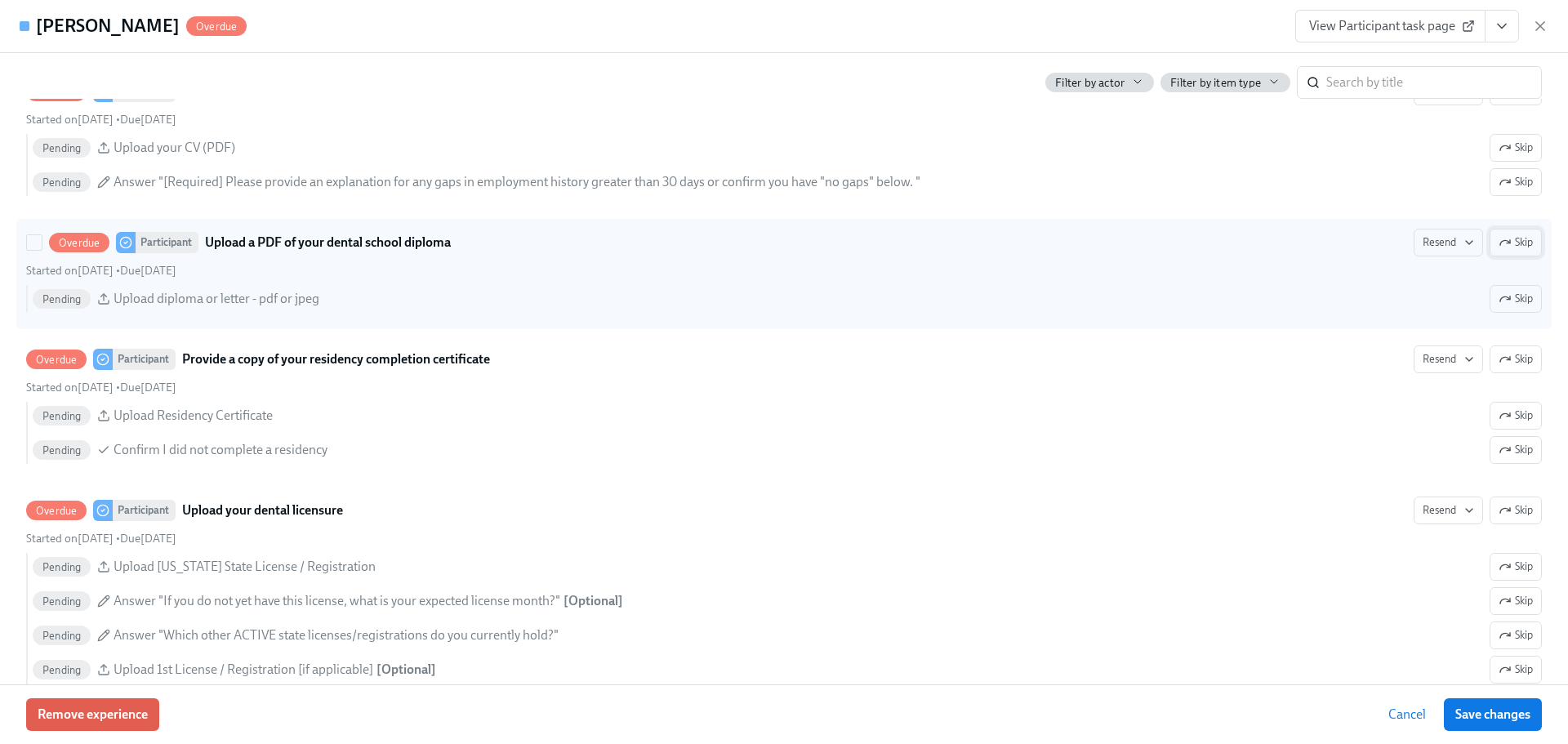
click at [1501, 251] on span "Skip" at bounding box center [1516, 242] width 34 height 16
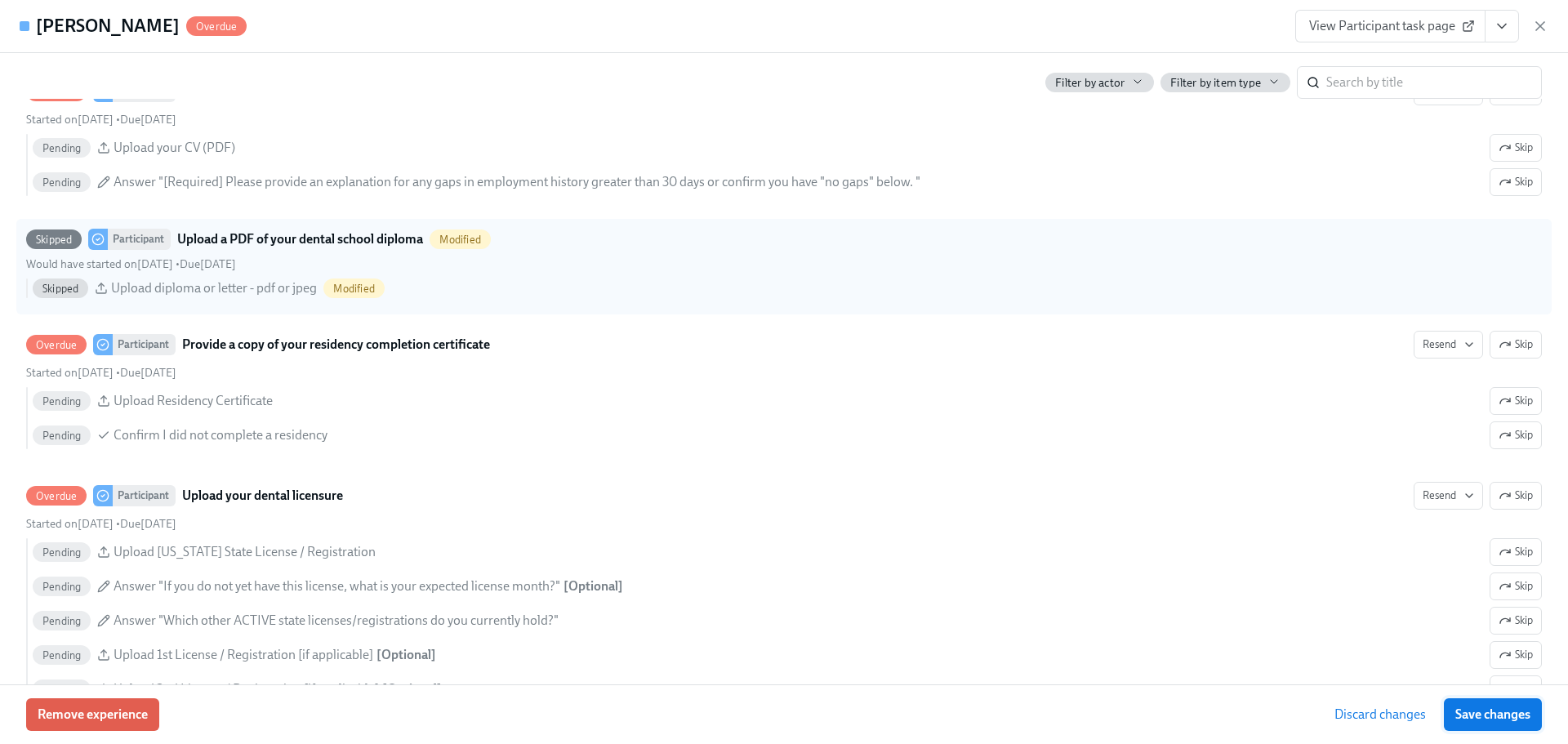
click at [1483, 704] on button "Save changes" at bounding box center [1492, 714] width 98 height 32
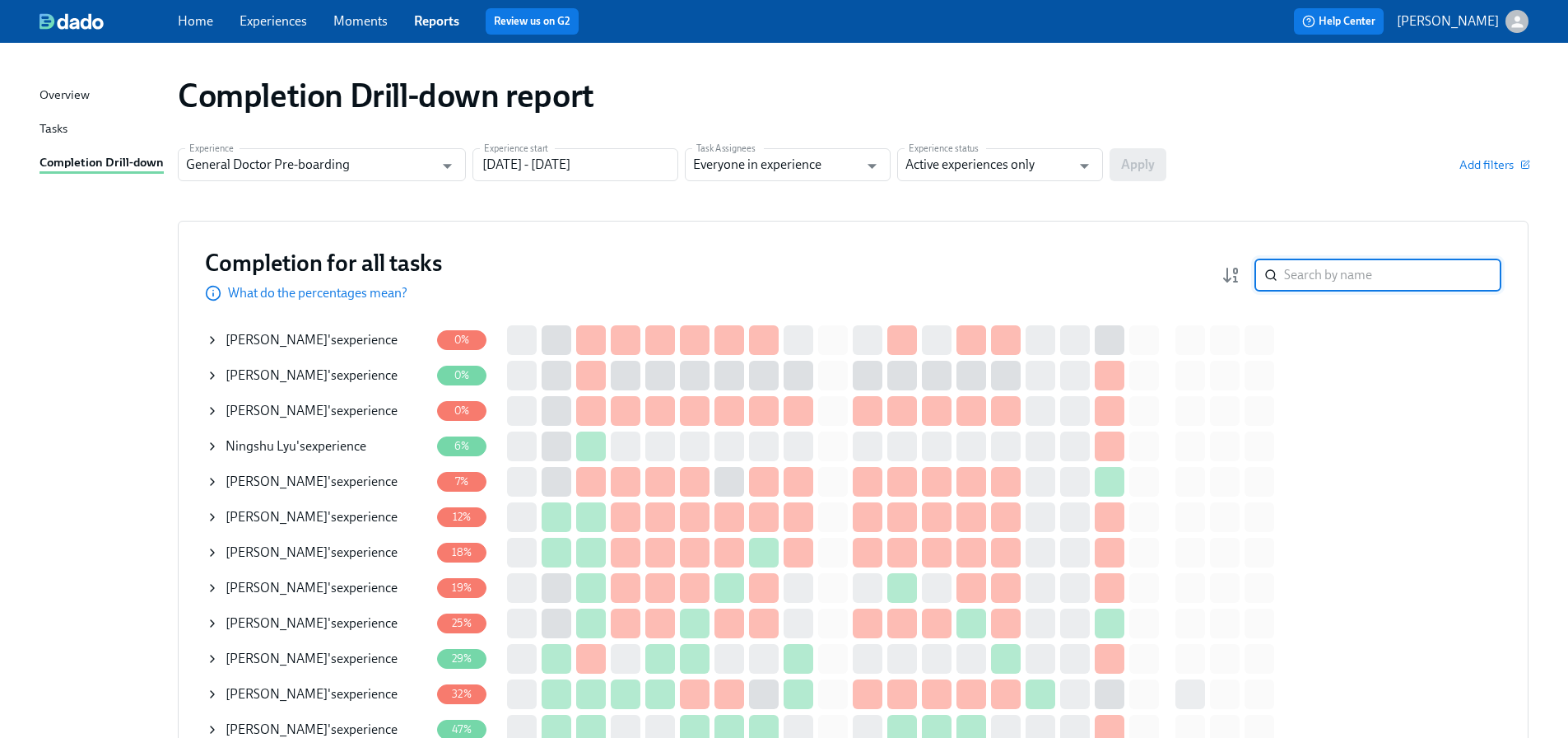
click at [1327, 284] on input "search" at bounding box center [1393, 275] width 218 height 33
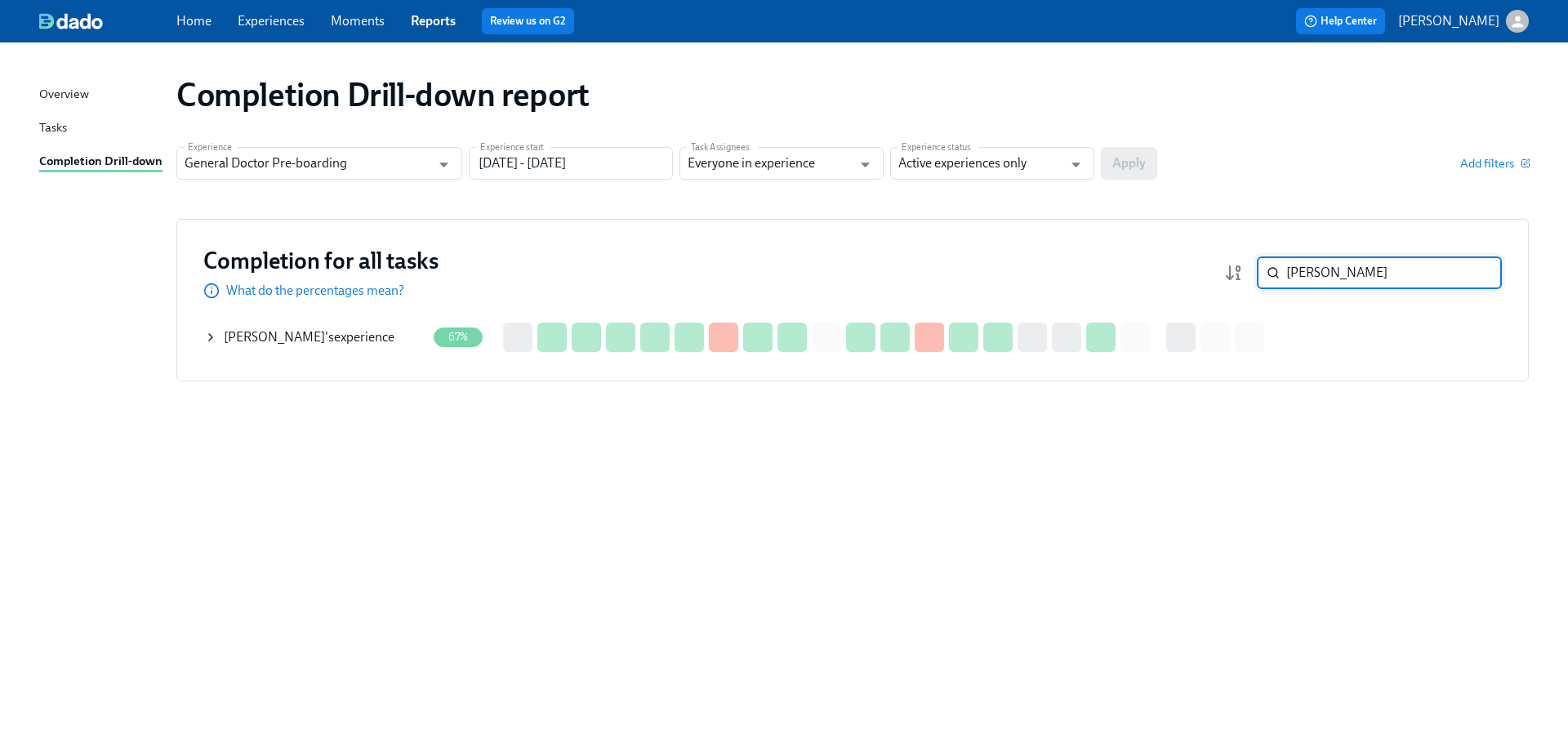
type input "[PERSON_NAME]"
click at [329, 337] on div "[PERSON_NAME] 's experience" at bounding box center [310, 337] width 171 height 18
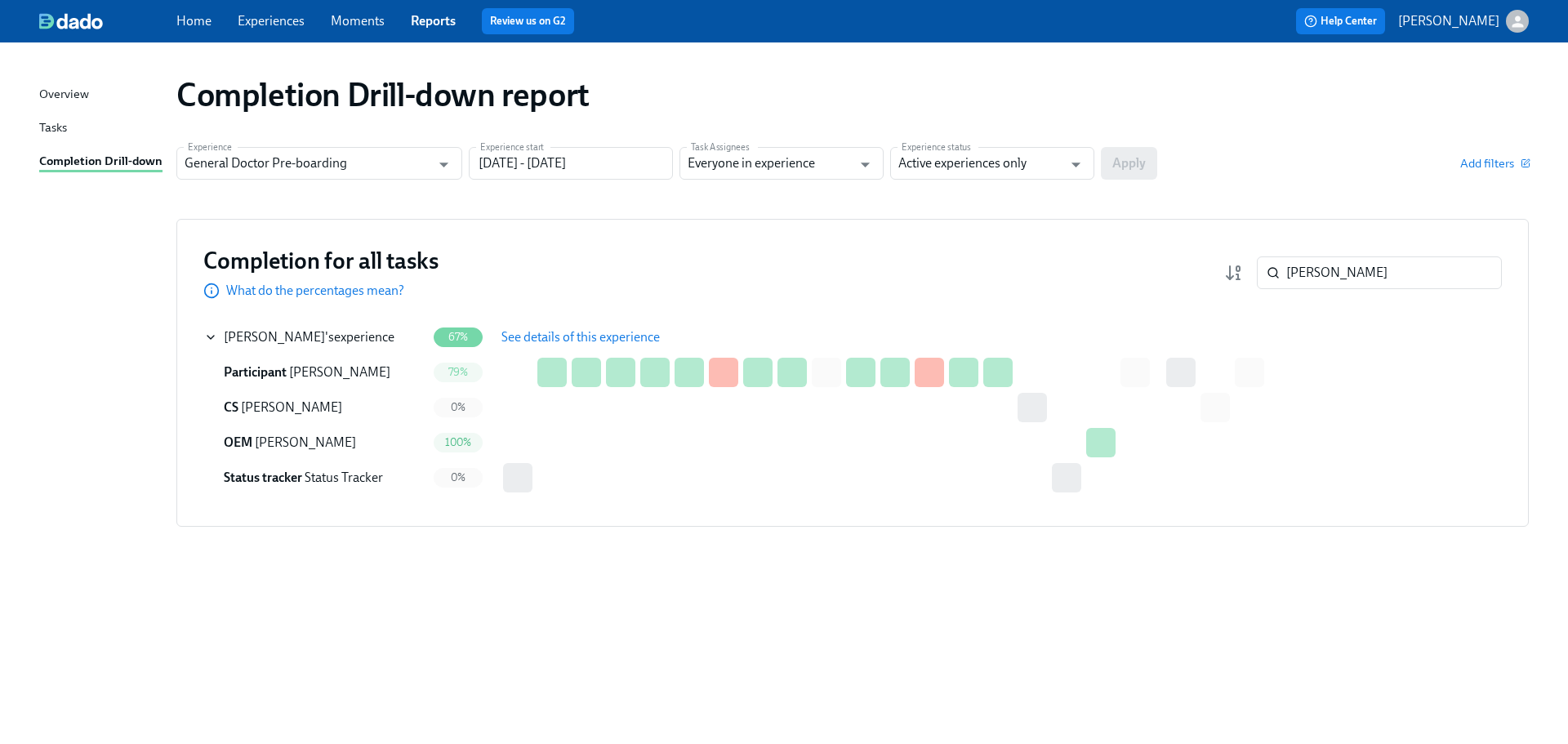
click at [573, 337] on span "See details of this experience" at bounding box center [581, 337] width 158 height 16
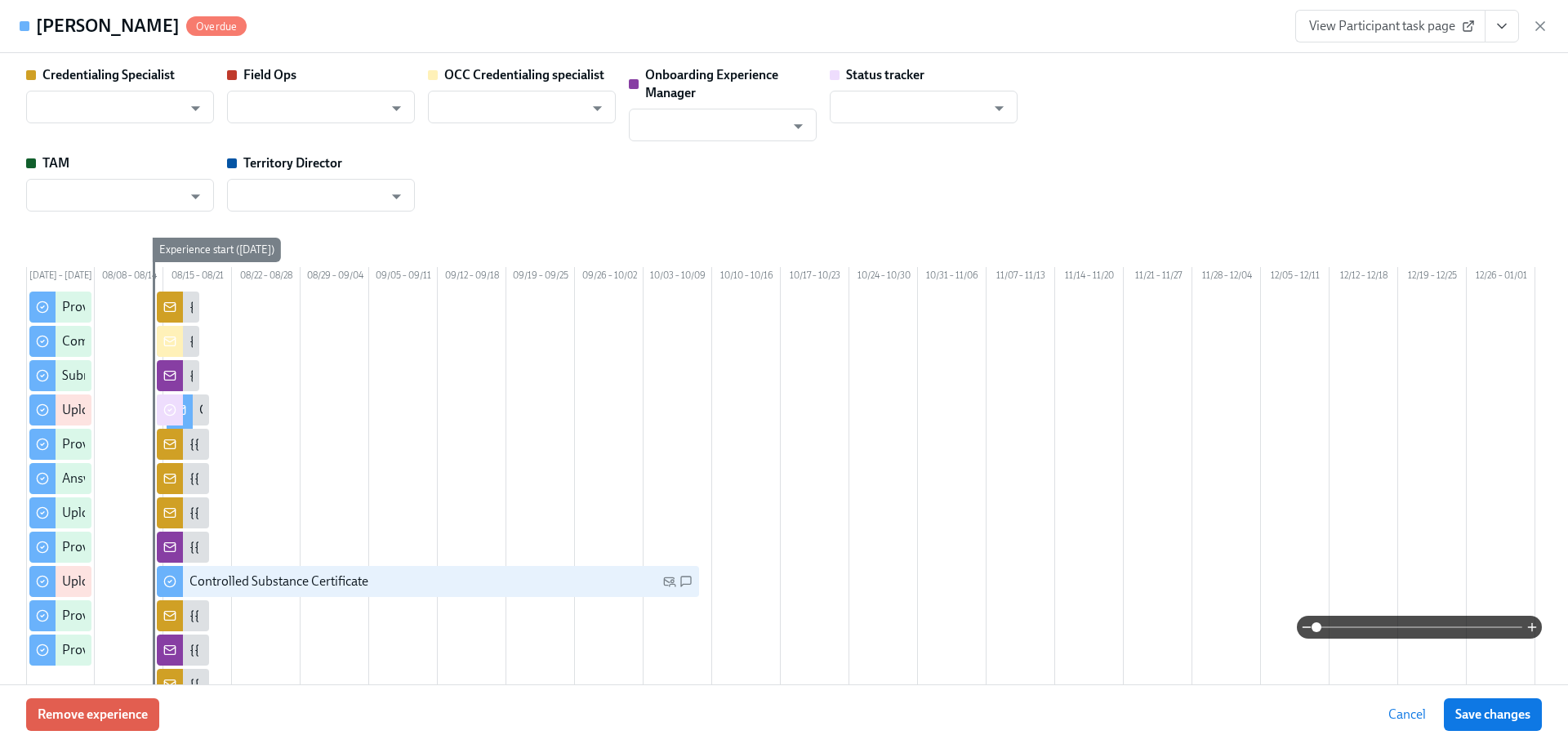
type input "[PERSON_NAME]"
type input "Status Tracker"
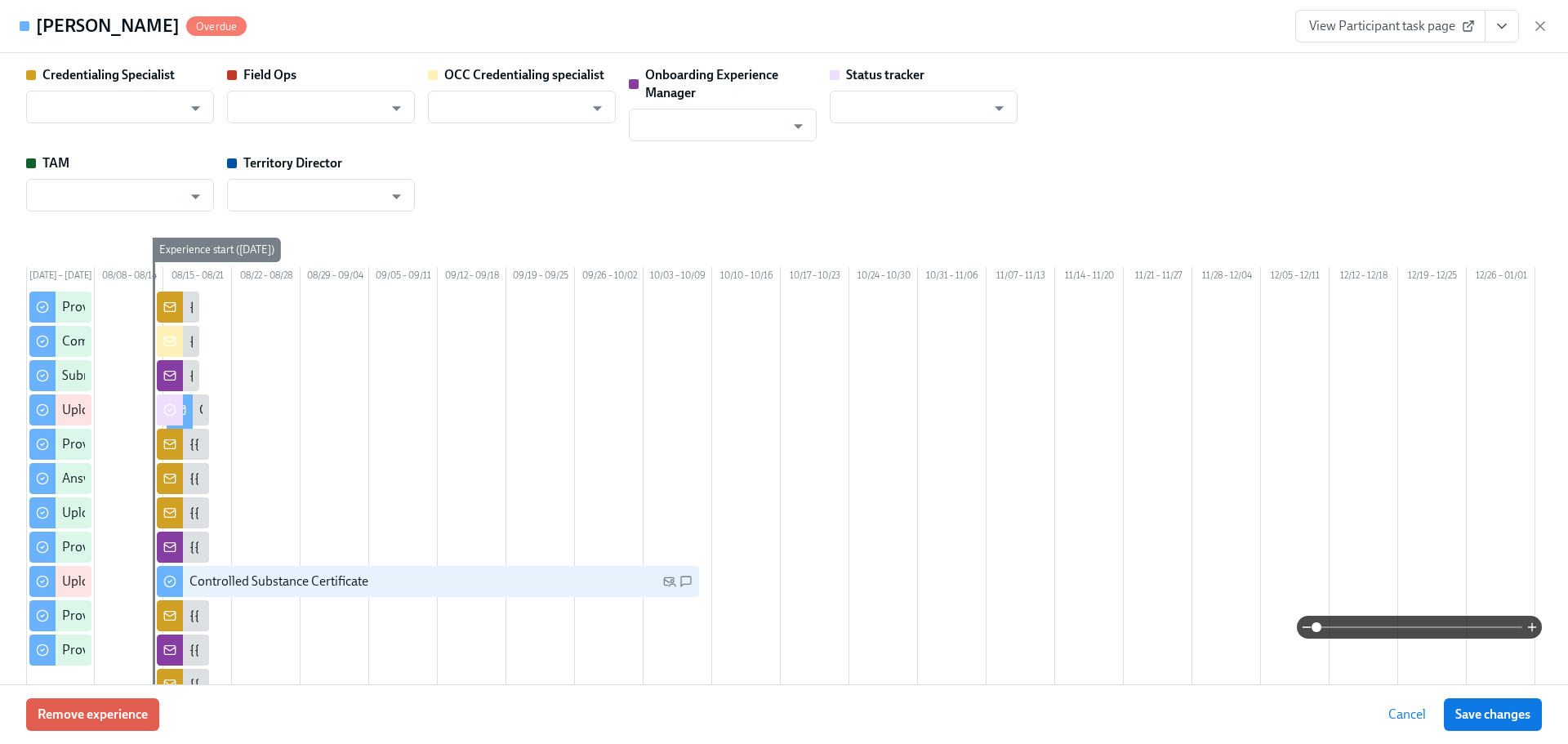
type input "[PERSON_NAME]"
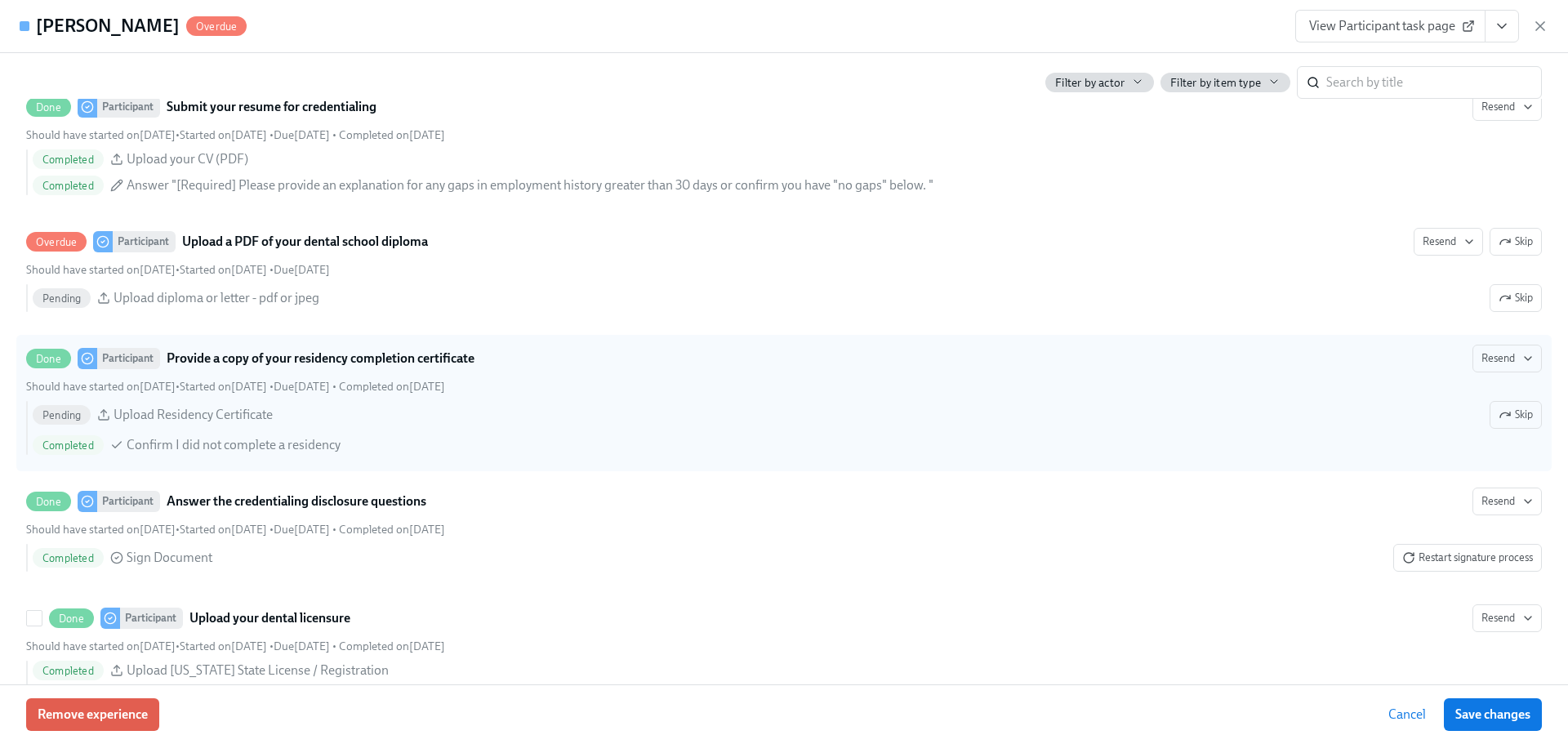
scroll to position [1224, 0]
